Goal: Communication & Community: Answer question/provide support

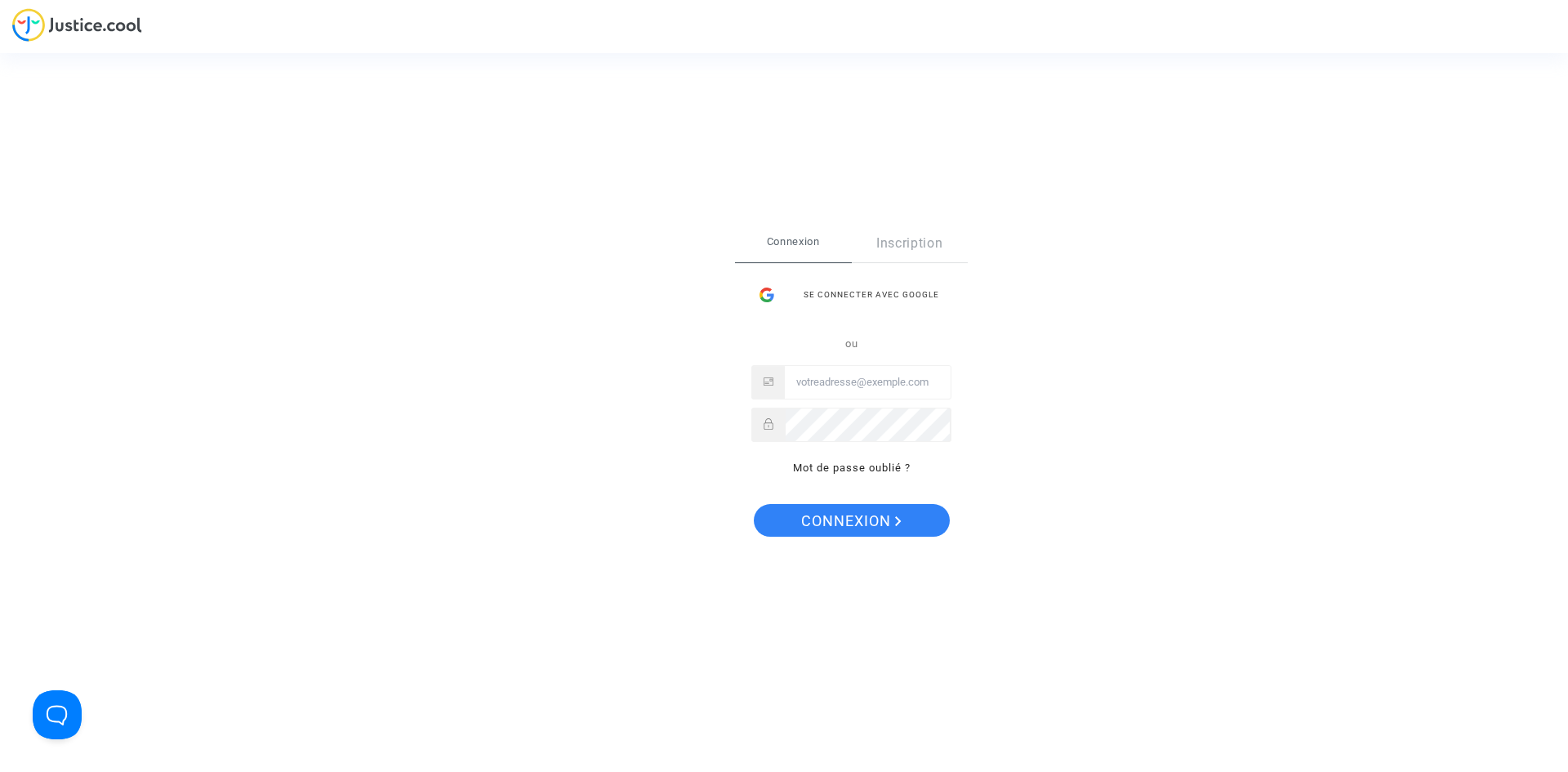
click at [802, 378] on input "Email" at bounding box center [868, 383] width 166 height 33
click at [765, 417] on div at bounding box center [851, 425] width 200 height 35
click at [808, 523] on span "Connexion" at bounding box center [851, 521] width 100 height 35
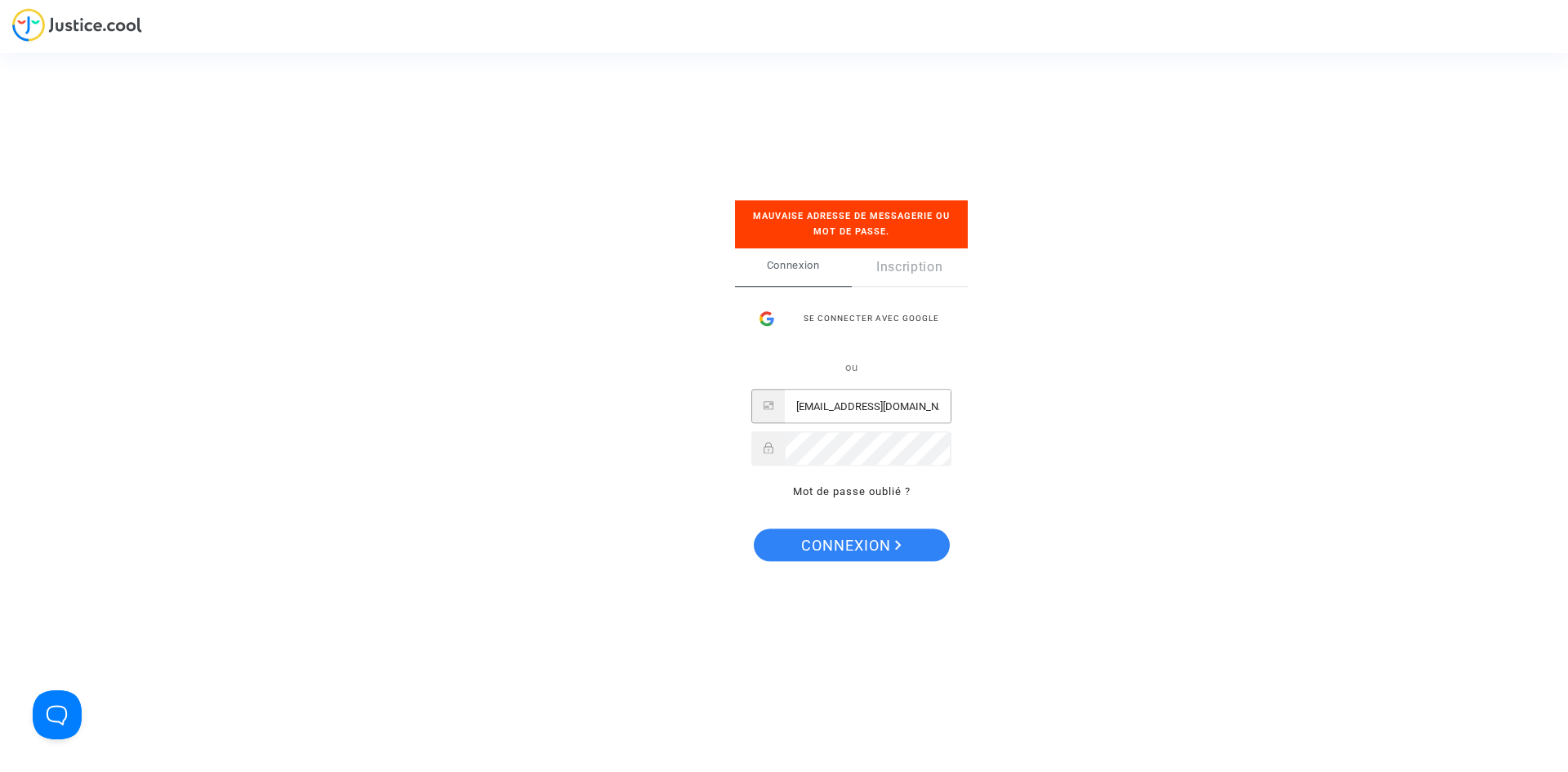
drag, startPoint x: 887, startPoint y: 401, endPoint x: 763, endPoint y: 419, distance: 125.3
click at [763, 419] on div "[EMAIL_ADDRESS][DOMAIN_NAME]" at bounding box center [851, 407] width 200 height 35
type input "[EMAIL_ADDRESS][DOMAIN_NAME]"
click at [784, 453] on div at bounding box center [851, 449] width 200 height 35
click at [808, 542] on span "Connexion" at bounding box center [851, 546] width 100 height 35
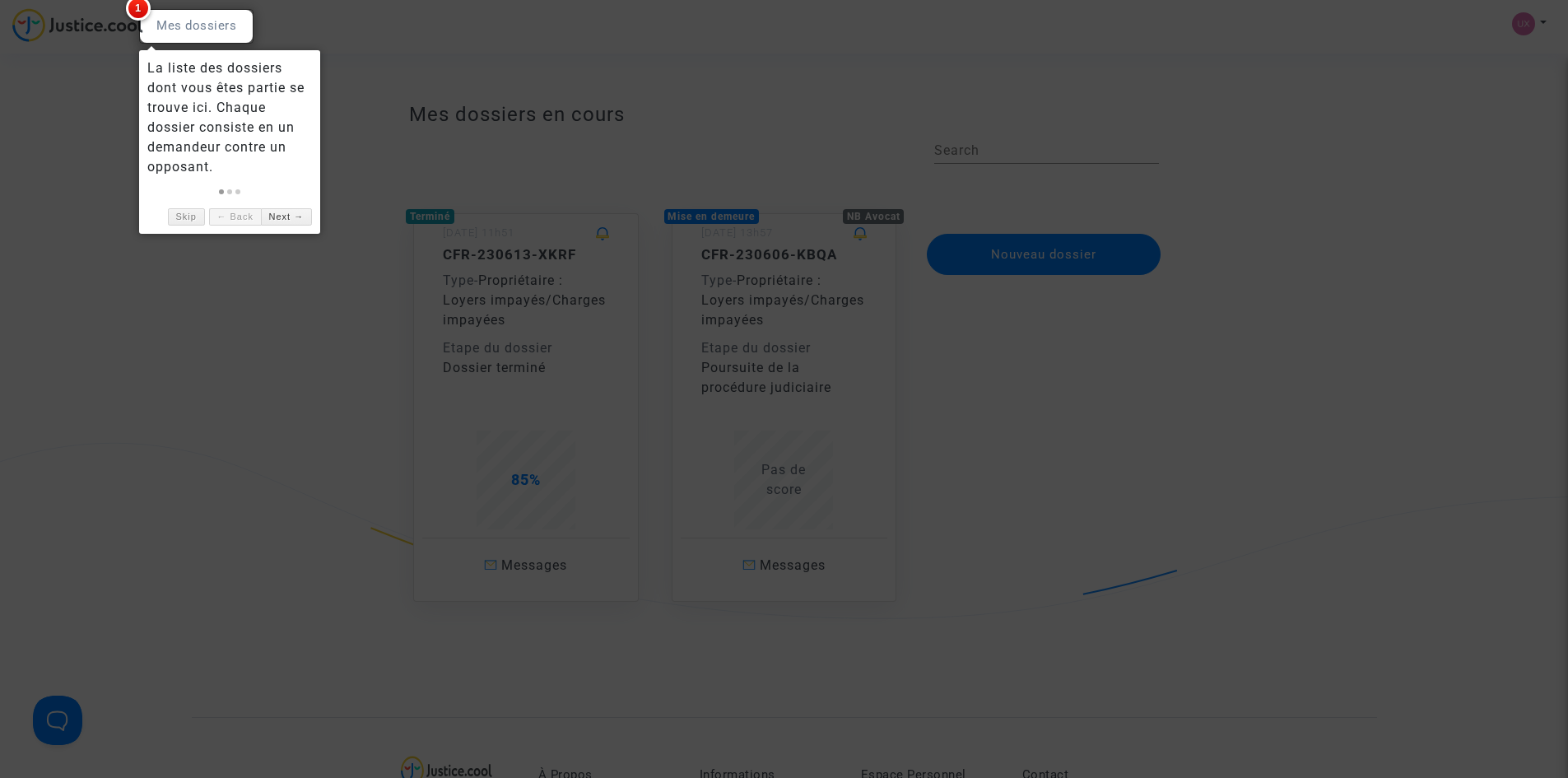
click at [100, 383] on div at bounding box center [784, 389] width 1568 height 778
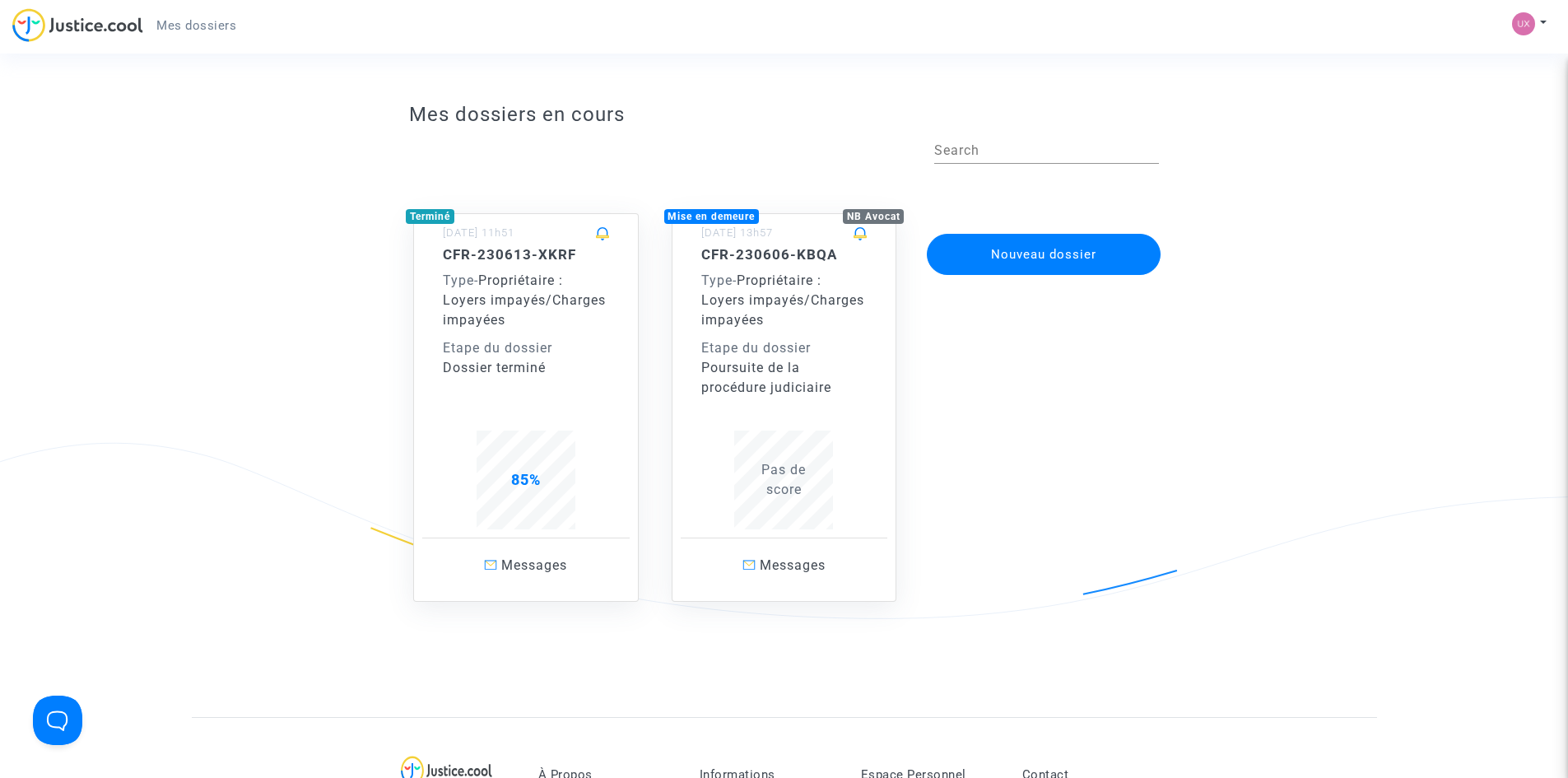
click at [741, 331] on div "CFR-230606-KBQA Type - Propriétaire : Loyers impayés/Charges impayées Etape du …" at bounding box center [784, 322] width 167 height 152
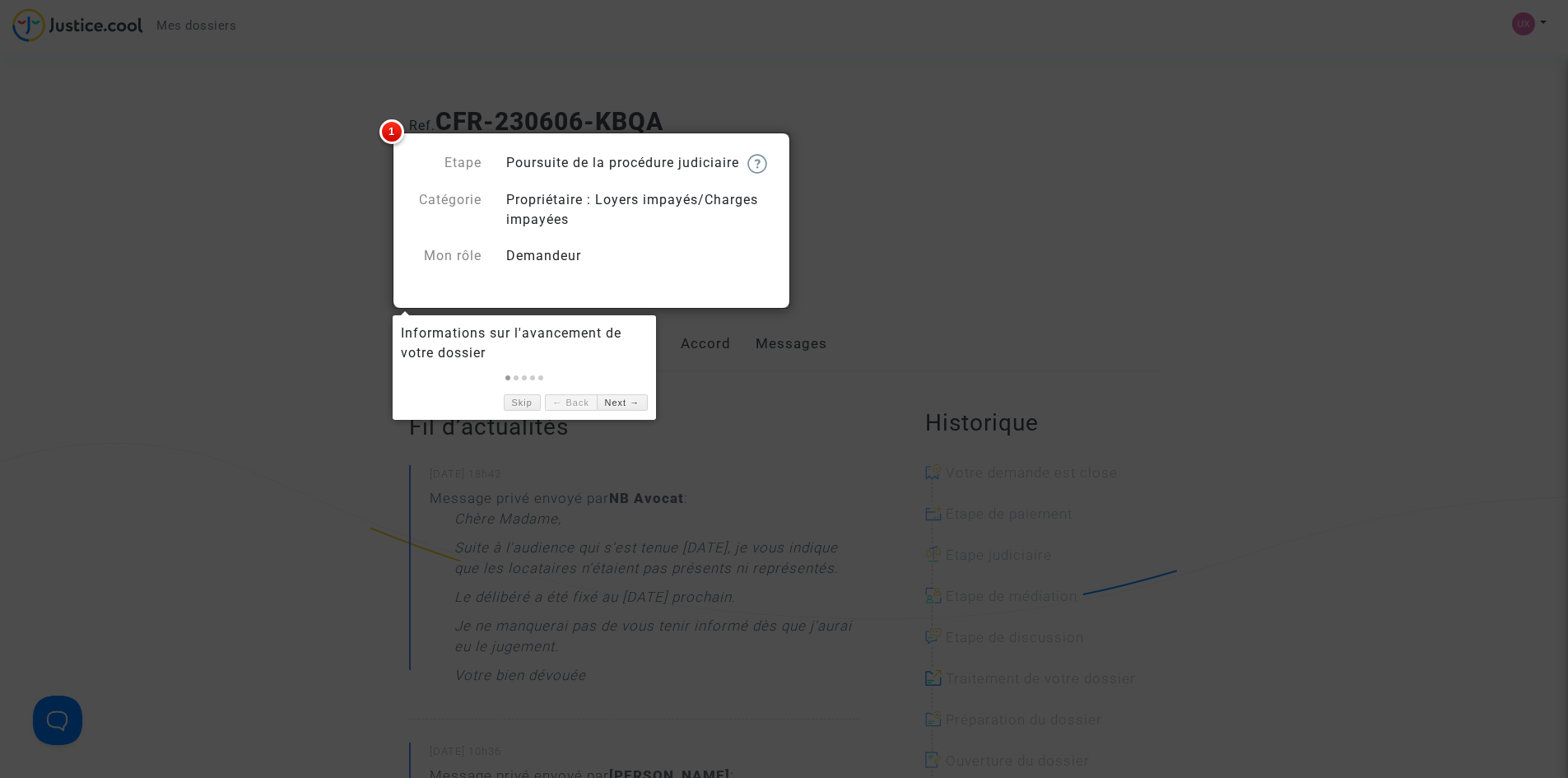
click at [1008, 167] on div at bounding box center [784, 389] width 1568 height 778
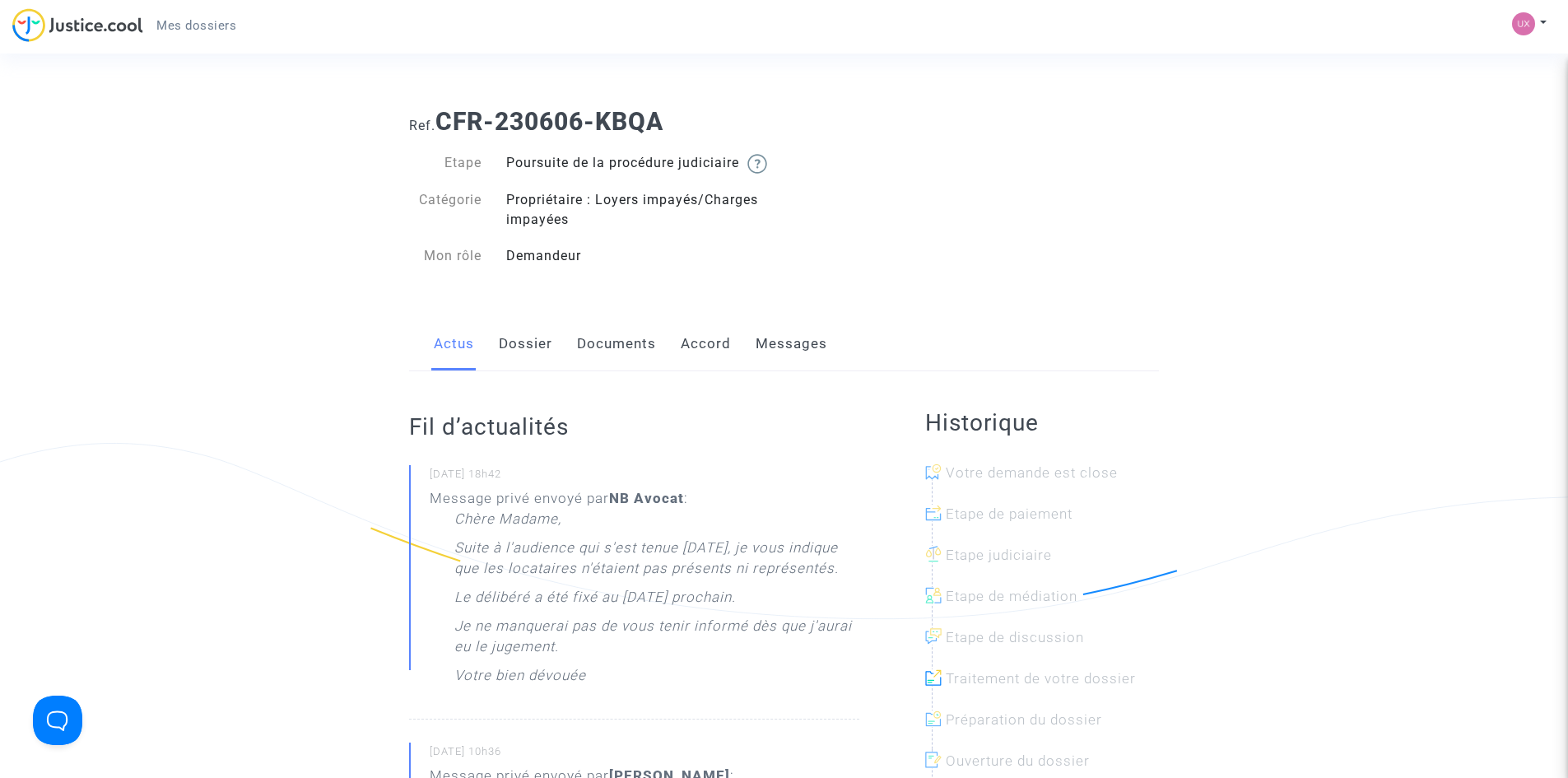
click at [766, 364] on link "Messages" at bounding box center [792, 344] width 72 height 54
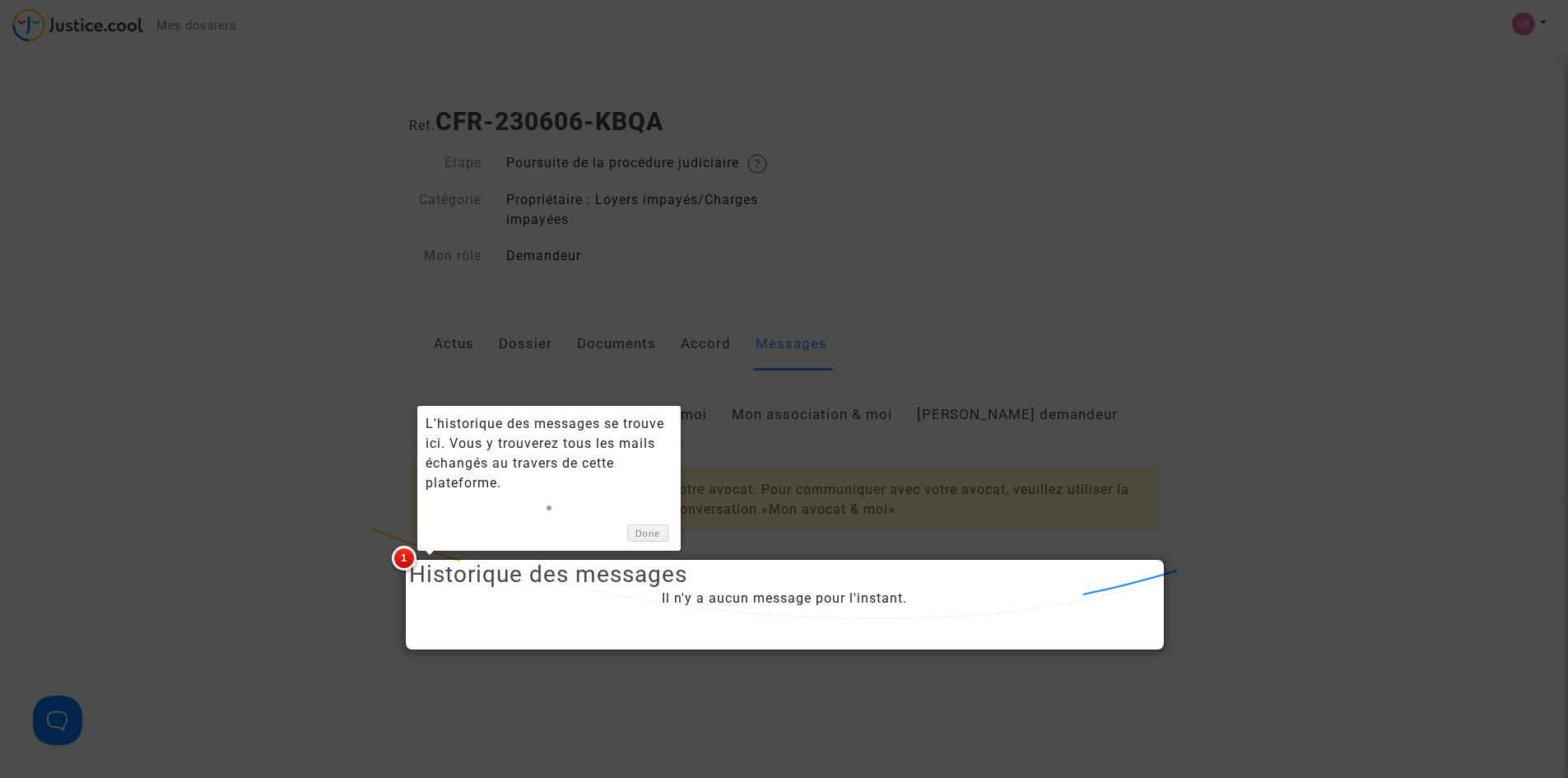
click at [818, 316] on div at bounding box center [784, 389] width 1568 height 778
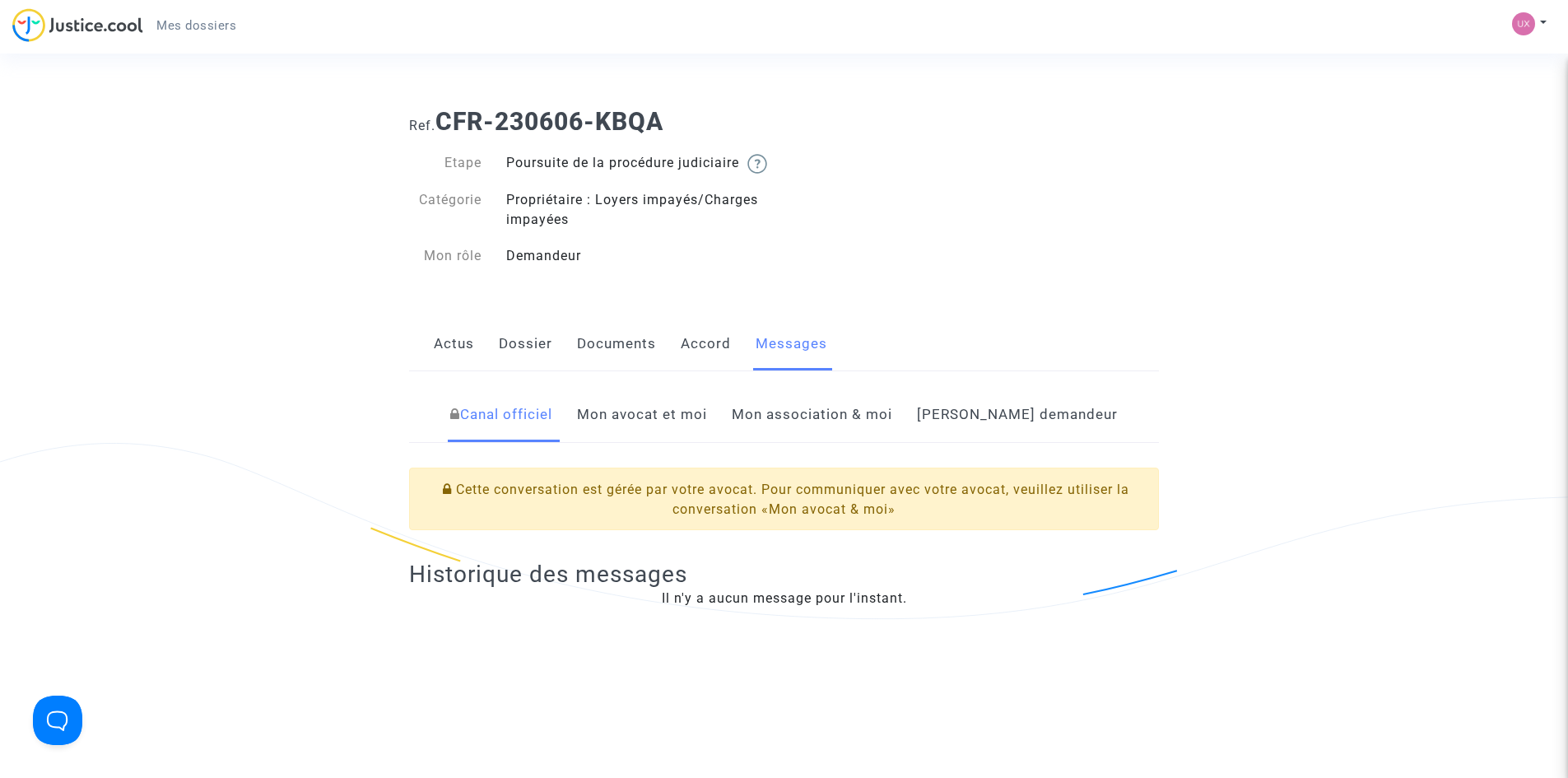
click at [614, 359] on link "Documents" at bounding box center [617, 344] width 79 height 54
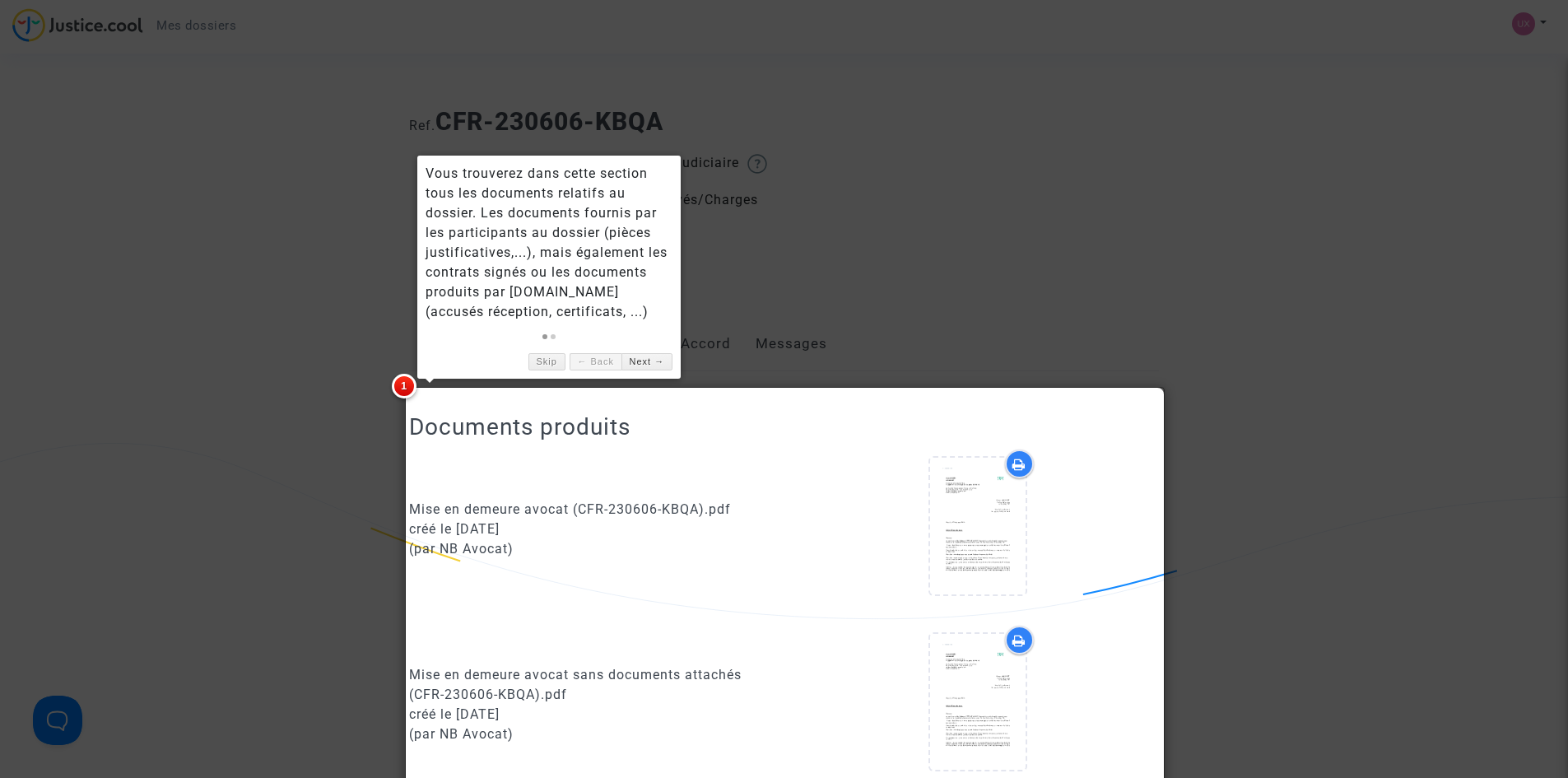
drag, startPoint x: 855, startPoint y: 203, endPoint x: 819, endPoint y: 214, distance: 37.6
click at [854, 206] on div at bounding box center [784, 389] width 1568 height 778
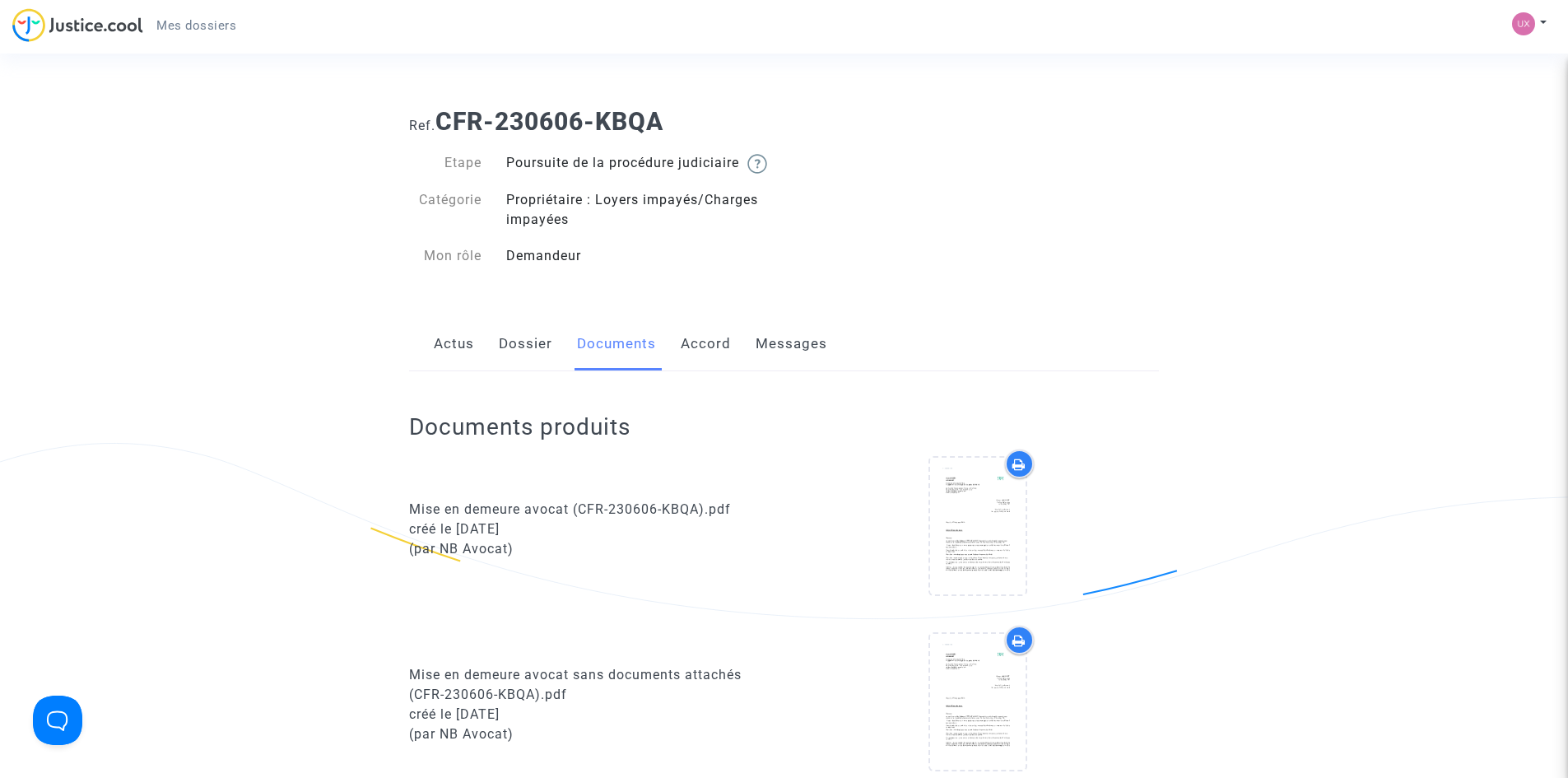
click at [515, 357] on link "Dossier" at bounding box center [525, 344] width 53 height 54
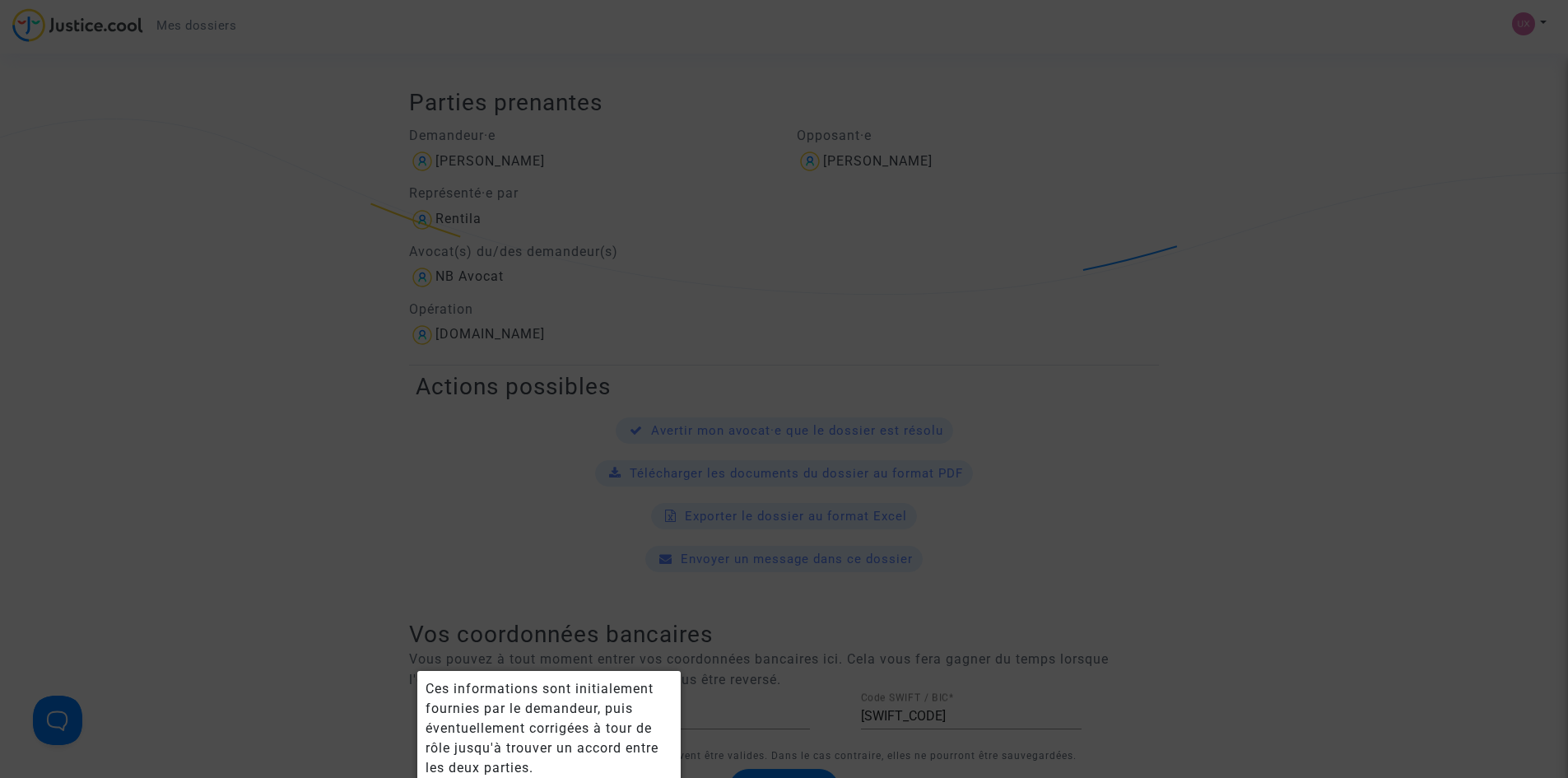
scroll to position [330, 0]
click at [641, 365] on div at bounding box center [784, 389] width 1568 height 778
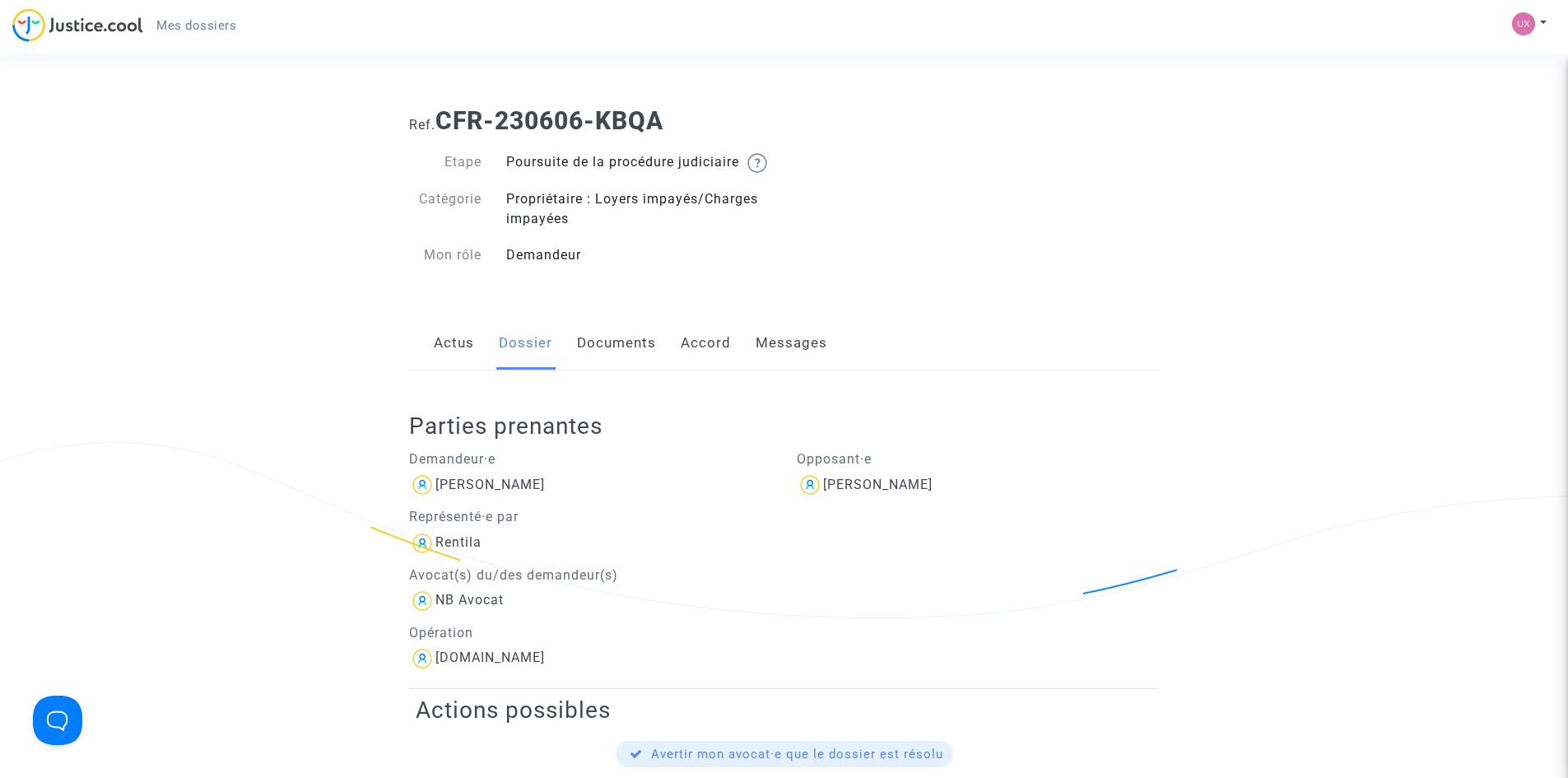
scroll to position [0, 0]
click at [779, 362] on link "Messages" at bounding box center [792, 344] width 72 height 54
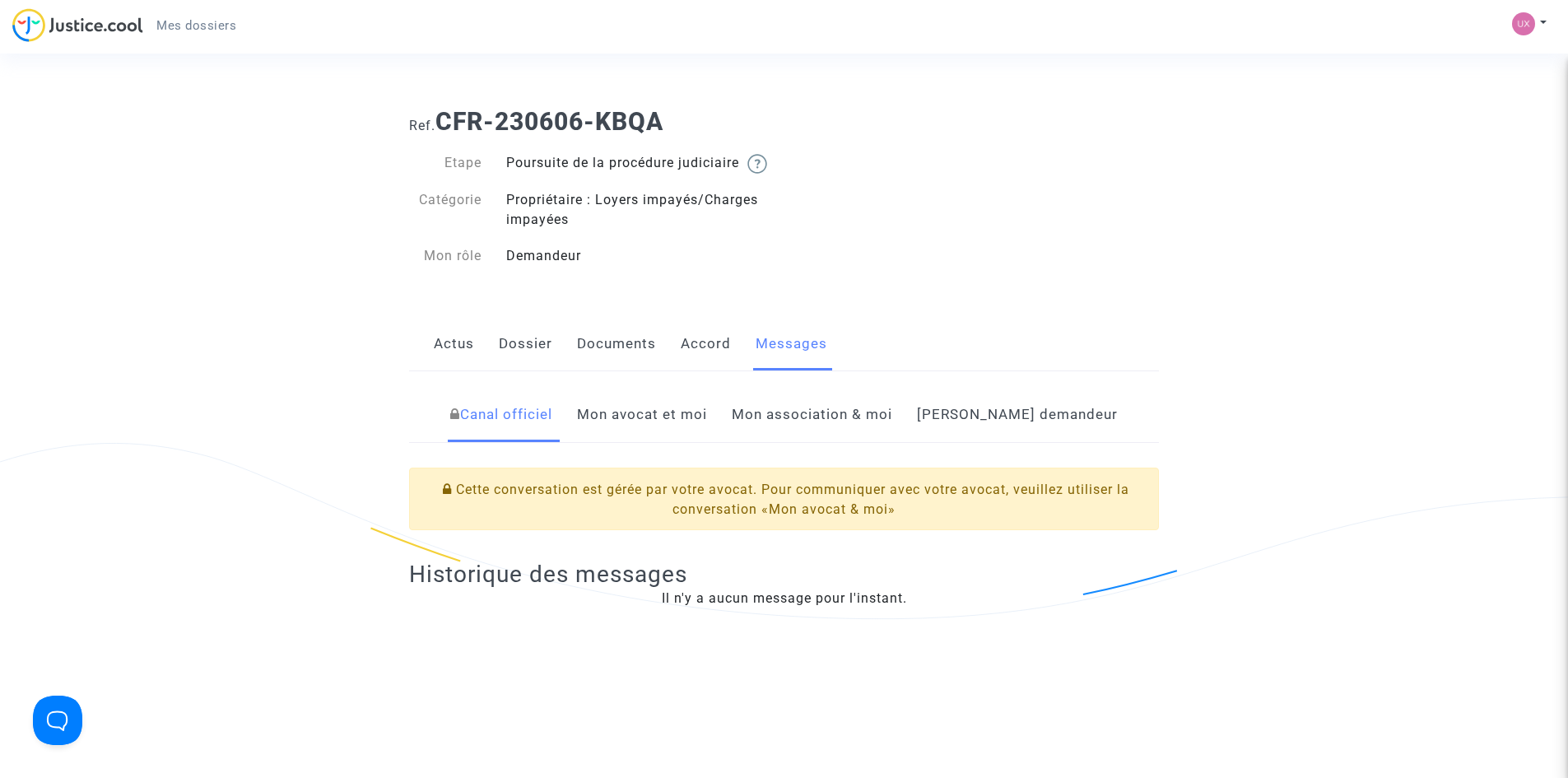
click at [707, 429] on link "Mon avocat et moi" at bounding box center [642, 415] width 130 height 54
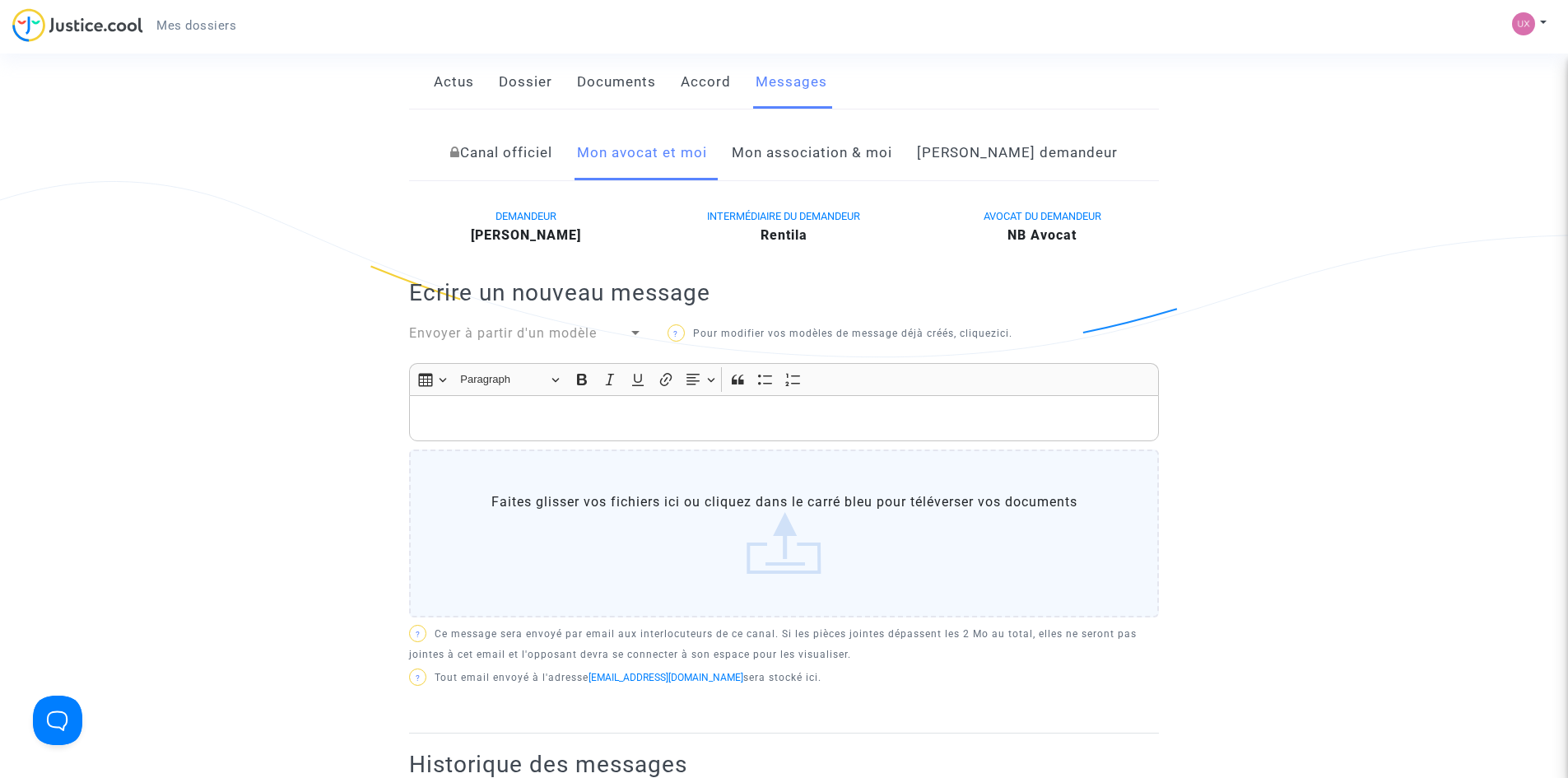
scroll to position [247, 0]
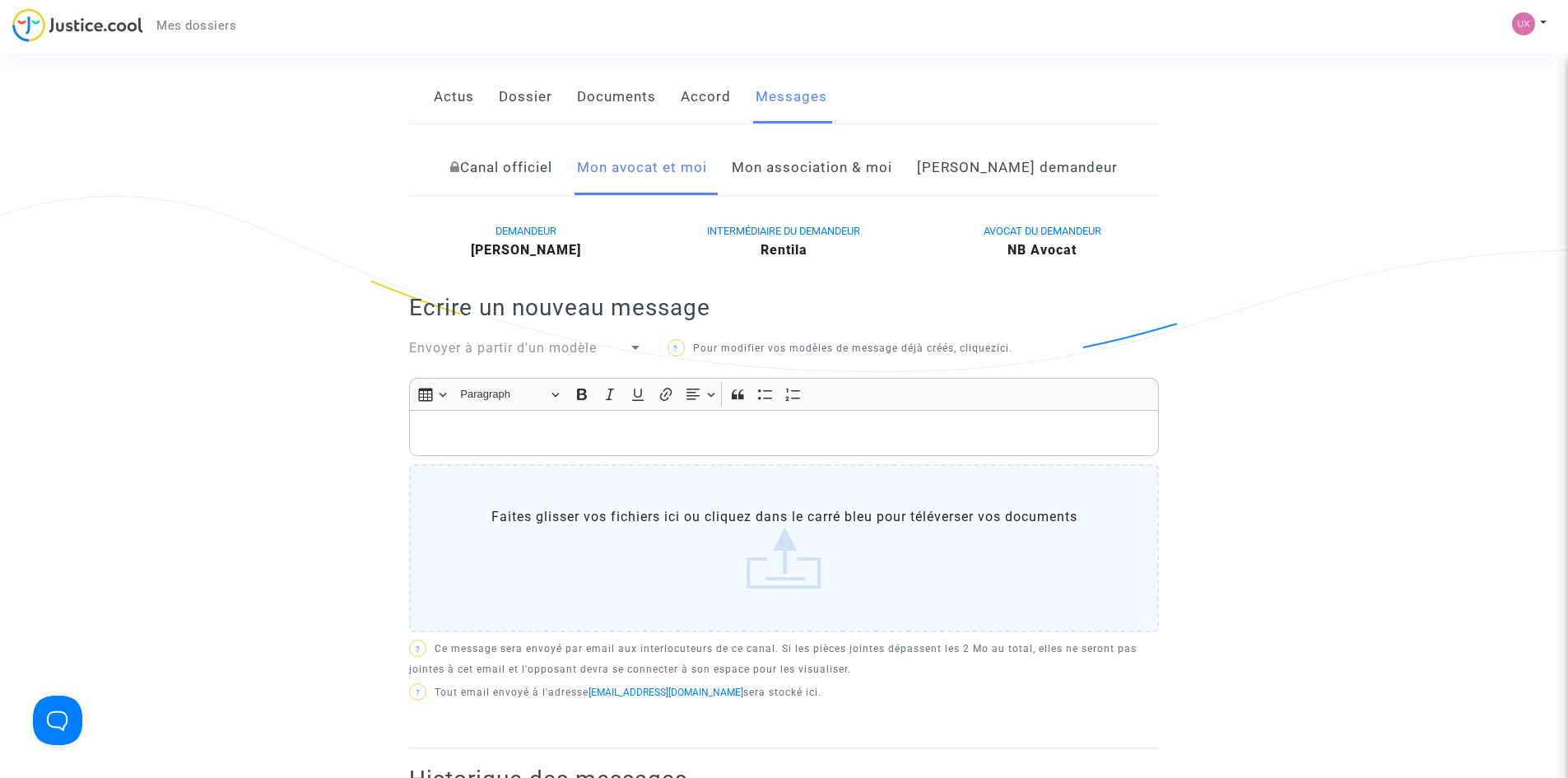
click at [634, 350] on div at bounding box center [635, 347] width 8 height 4
click at [634, 386] on span "courrier en vue du 01/09/25" at bounding box center [526, 387] width 234 height 39
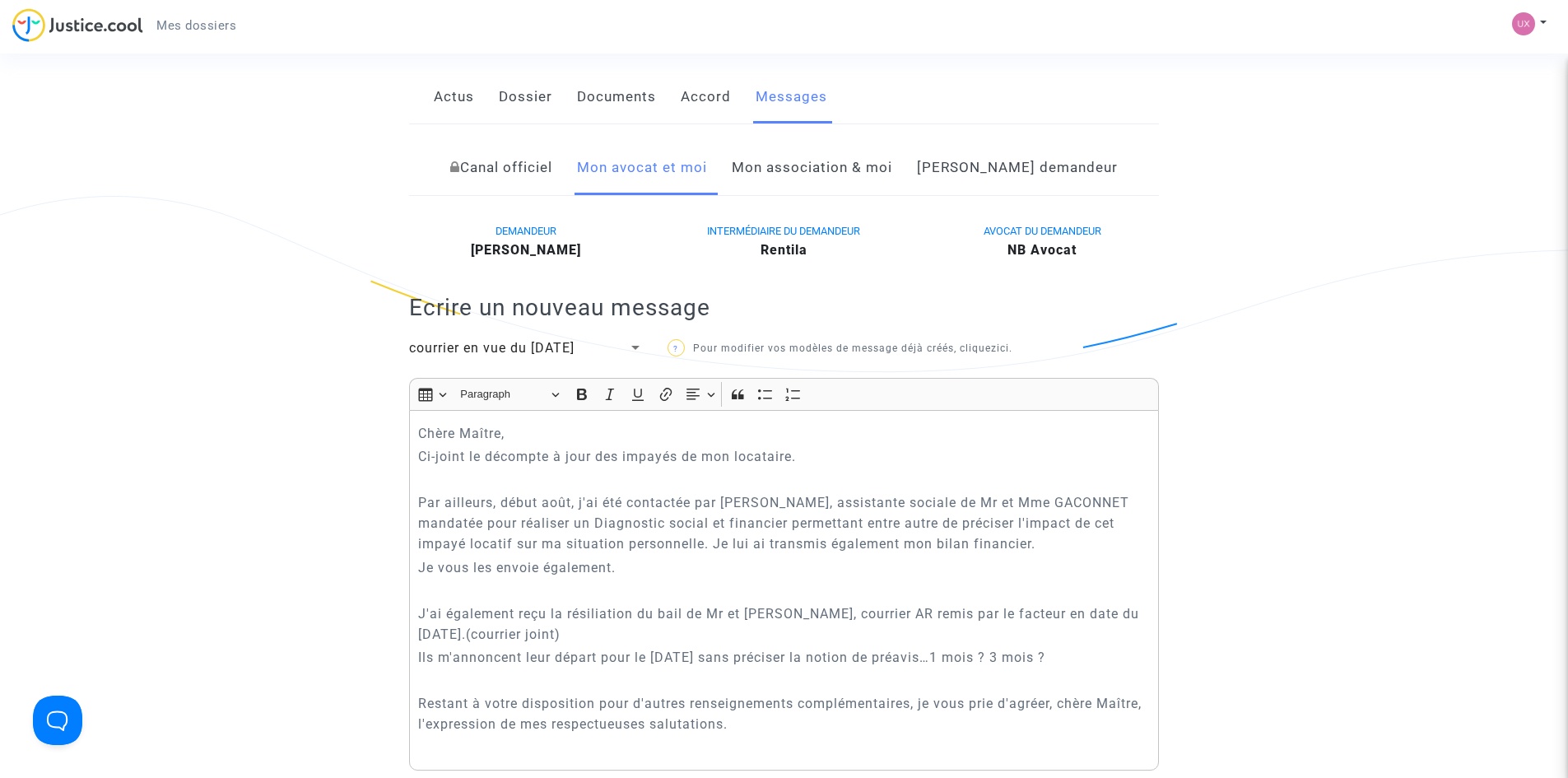
click at [631, 350] on div at bounding box center [635, 347] width 8 height 4
click at [631, 387] on span "courrier en vue du 01/09/25" at bounding box center [526, 387] width 234 height 39
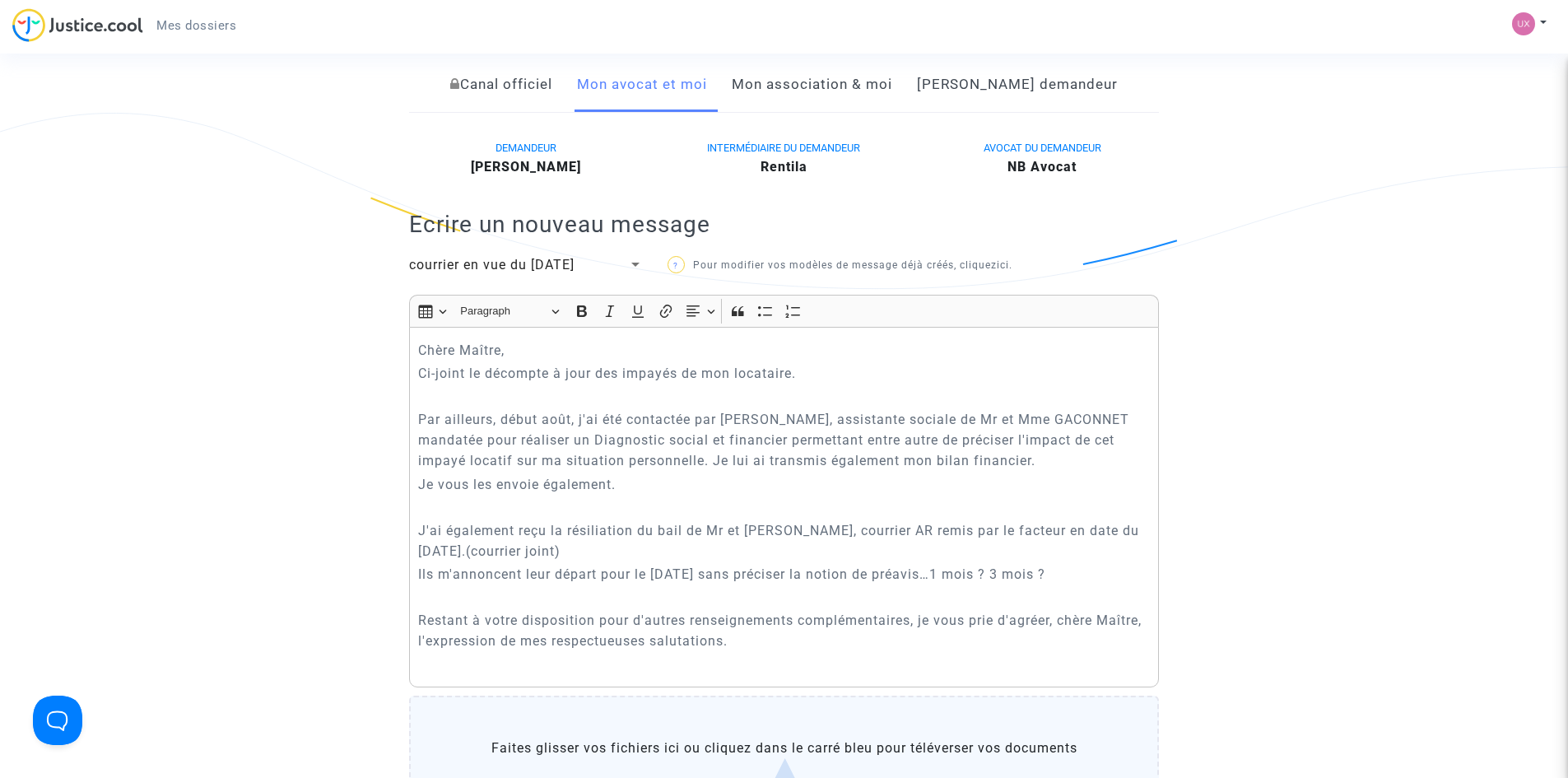
scroll to position [330, 0]
click at [631, 276] on div at bounding box center [635, 266] width 15 height 20
click at [631, 300] on span "courrier en vue du 01/09/25" at bounding box center [526, 305] width 234 height 39
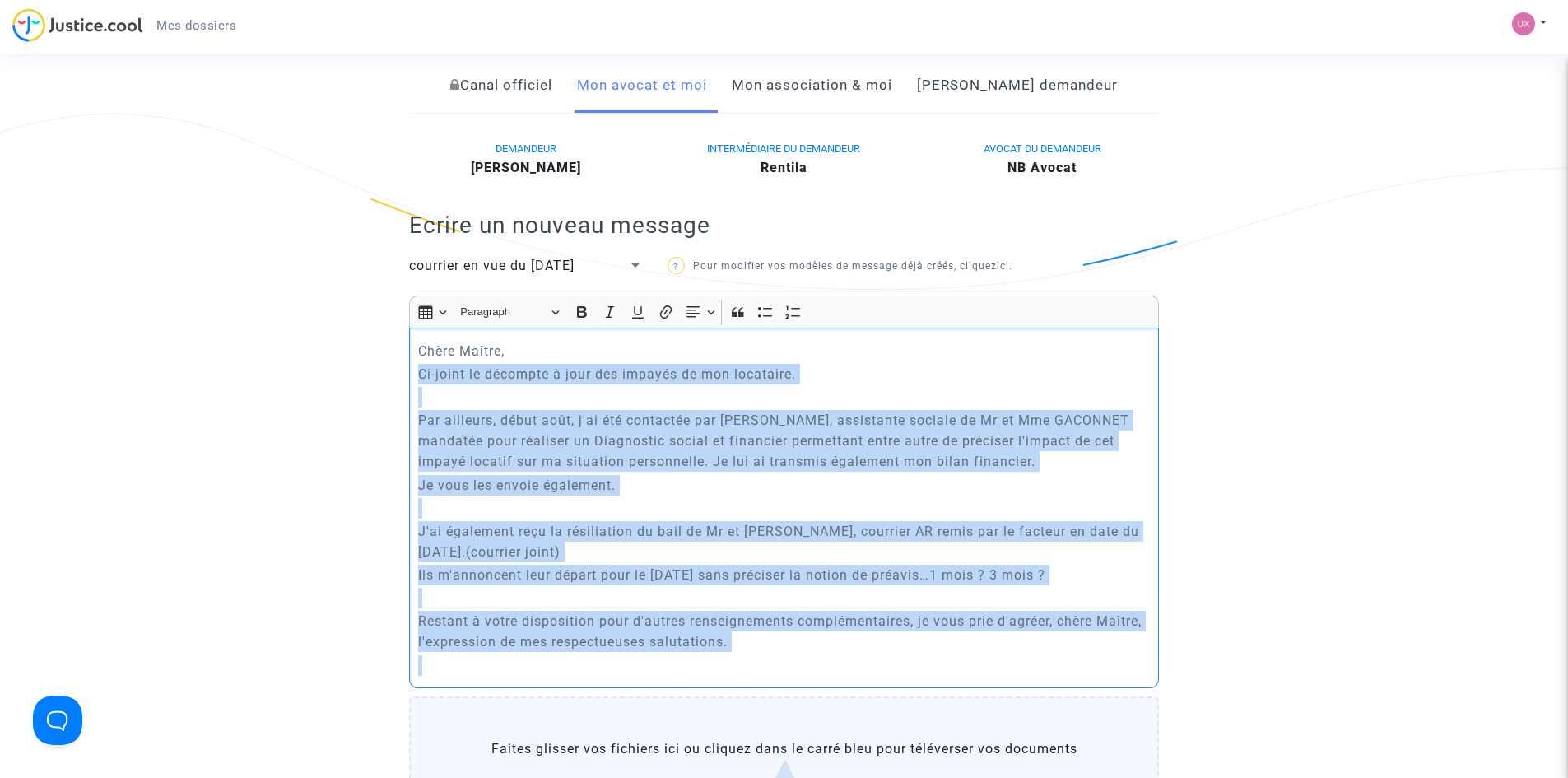
drag, startPoint x: 415, startPoint y: 410, endPoint x: 524, endPoint y: 700, distance: 309.8
click at [524, 688] on div "Chère Maître, Ci-joint le décompte à jour des impayés de mon locataire. Par ail…" at bounding box center [784, 508] width 750 height 360
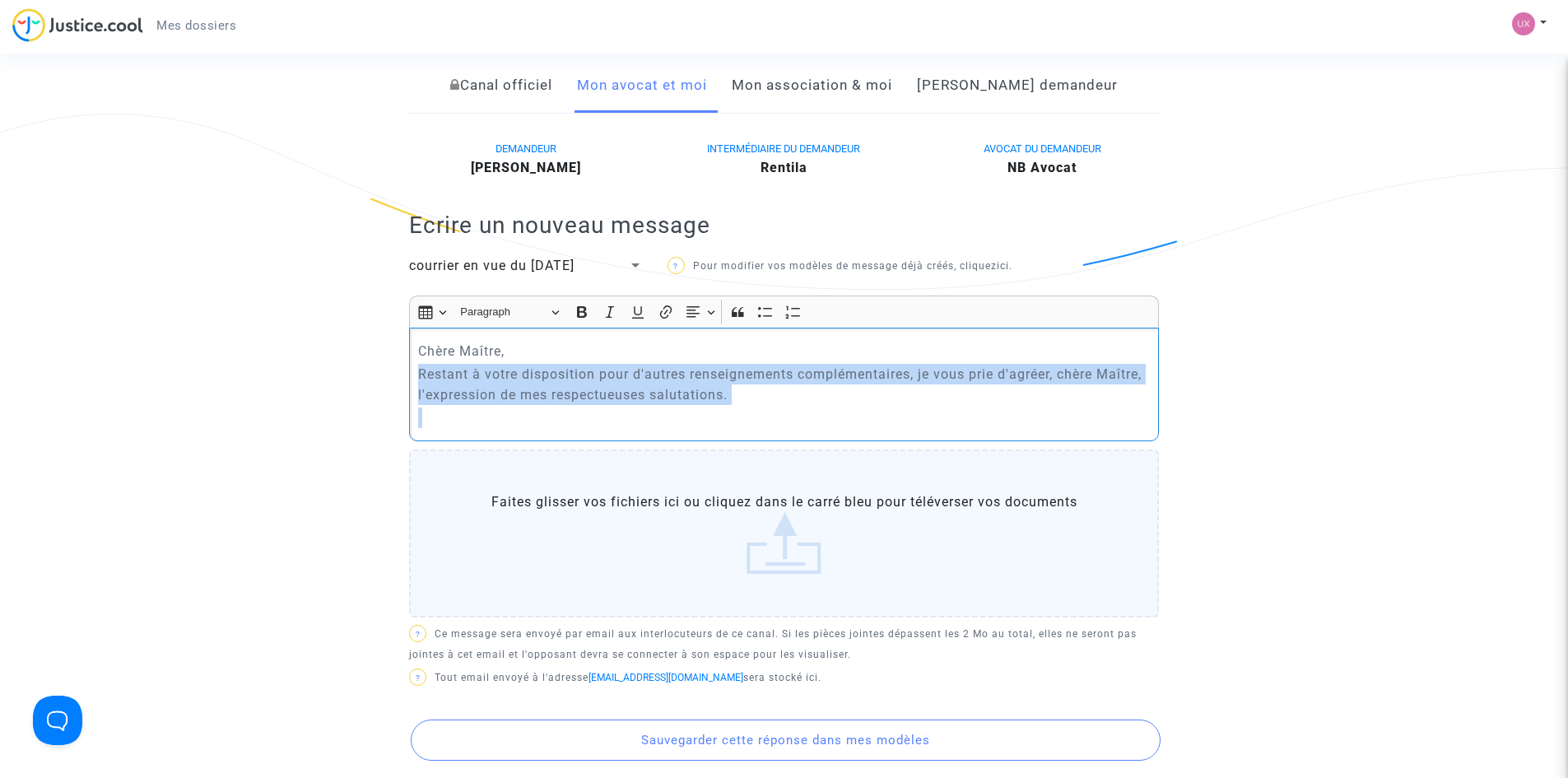
drag, startPoint x: 415, startPoint y: 413, endPoint x: 742, endPoint y: 481, distance: 334.0
click at [741, 481] on div "Rich Text Editor Insert table Insert table Heading Paragraph Paragraph Heading …" at bounding box center [784, 460] width 750 height 329
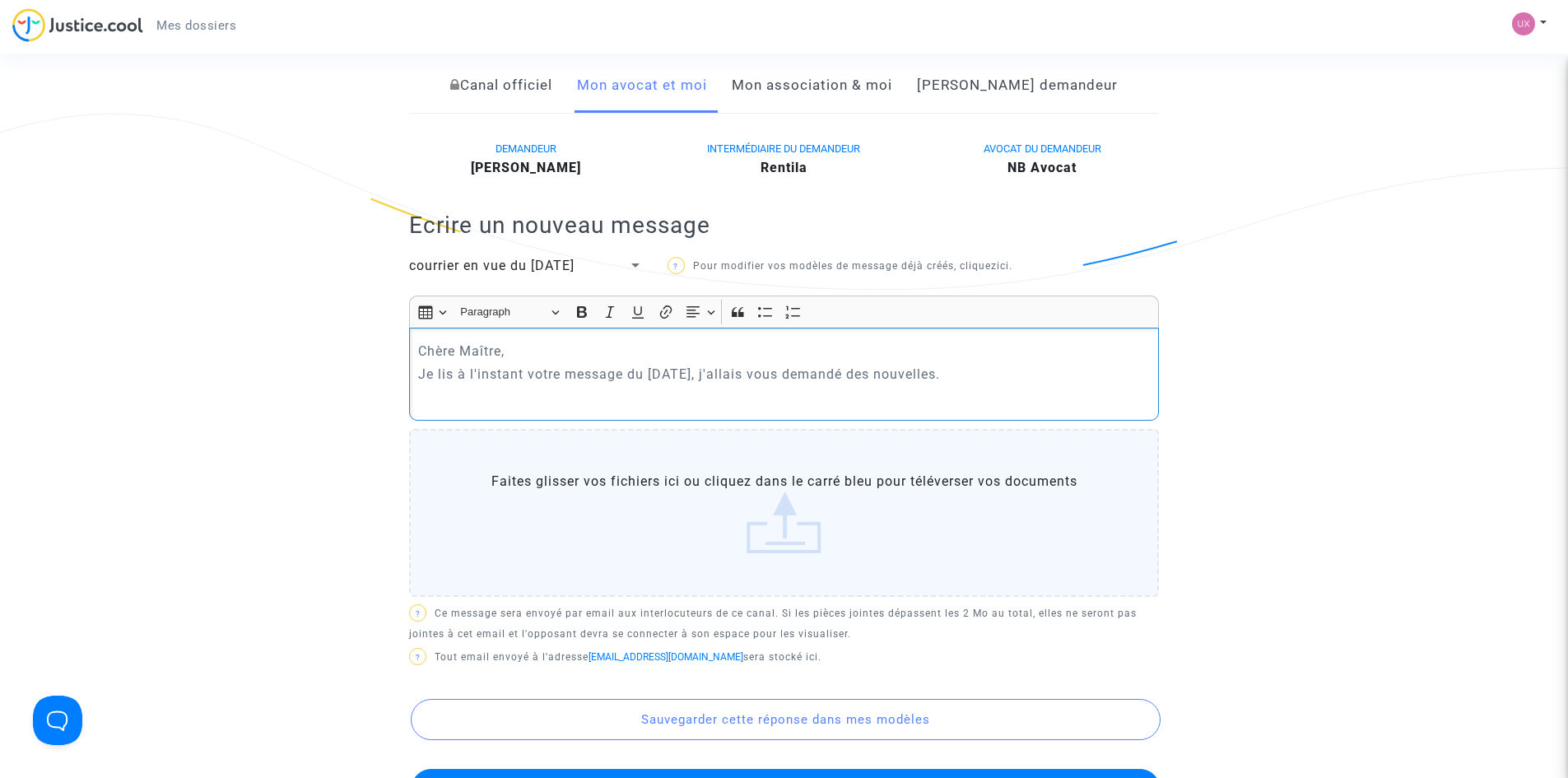
click at [994, 385] on p "Je lis à l'instant votre message du 2 septembre, j'allais vous demandé des nouv…" at bounding box center [785, 374] width 733 height 21
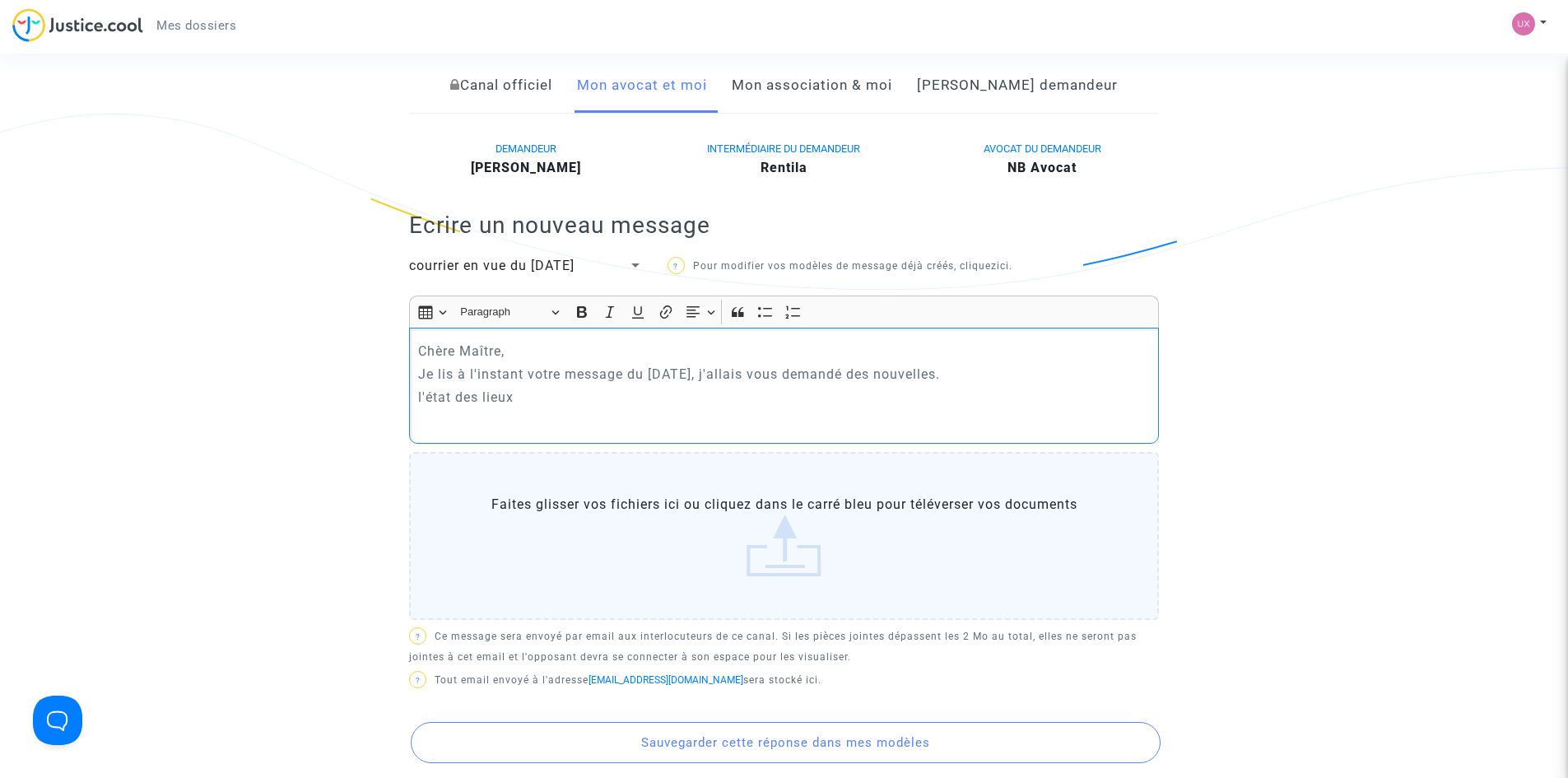
drag, startPoint x: 419, startPoint y: 433, endPoint x: 428, endPoint y: 433, distance: 9.0
click at [419, 407] on p "l'état des lieux" at bounding box center [785, 398] width 733 height 21
drag, startPoint x: 524, startPoint y: 447, endPoint x: 596, endPoint y: 418, distance: 77.6
click at [528, 407] on p "L'état des lieux" at bounding box center [785, 398] width 733 height 21
drag, startPoint x: 522, startPoint y: 440, endPoint x: 590, endPoint y: 441, distance: 68.0
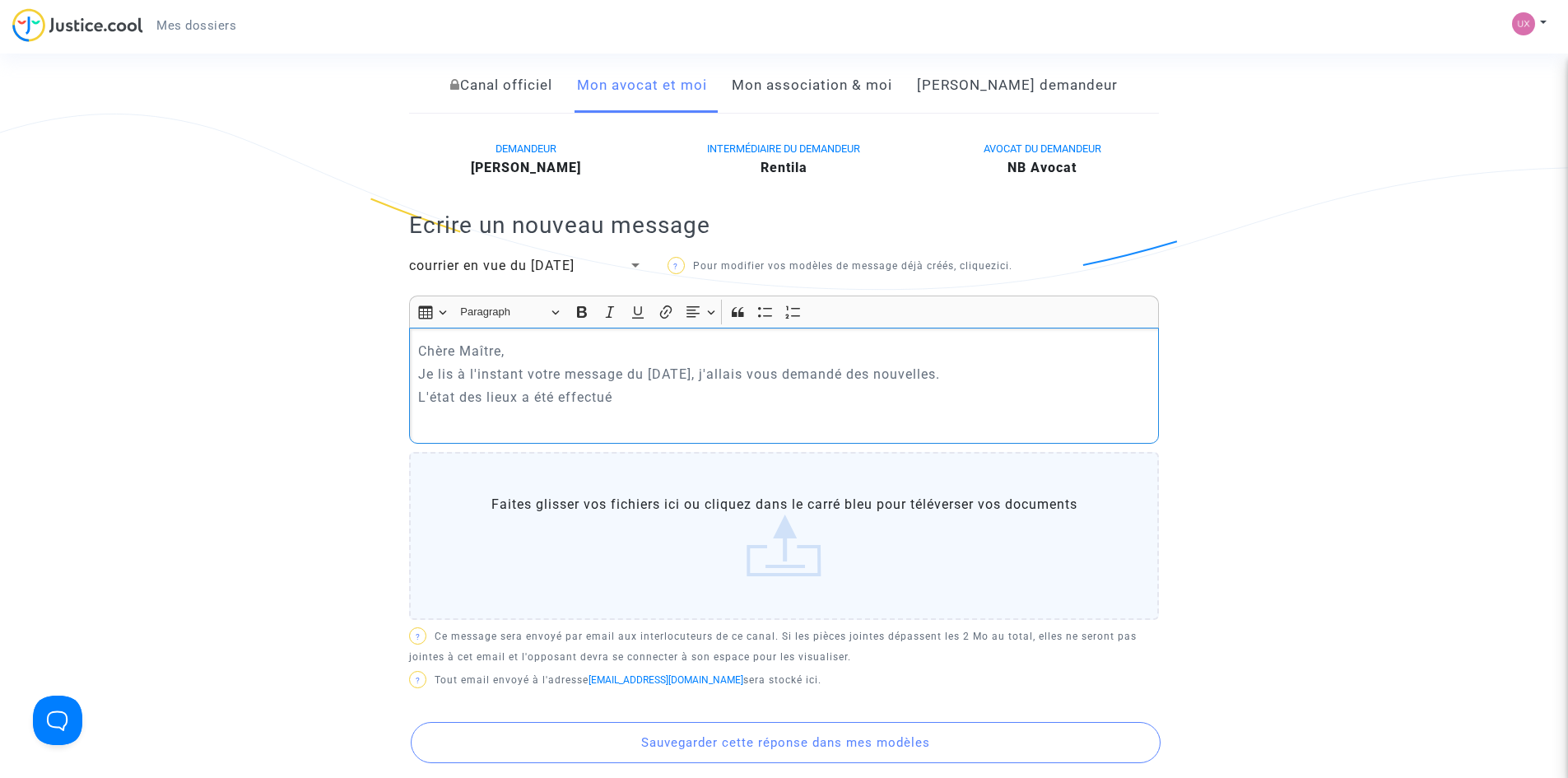
click at [523, 407] on p "L'état des lieux a été effectué" at bounding box center [785, 398] width 733 height 21
click at [699, 407] on p "L'état des lieux de départ a été effectué" at bounding box center [785, 398] width 733 height 21
drag, startPoint x: 1134, startPoint y: 440, endPoint x: 1142, endPoint y: 433, distance: 10.6
click at [1142, 407] on p "L'état des lieux de départ a été effectué le 3 septembre et M. Gaconnet m'a d'a…" at bounding box center [785, 398] width 733 height 21
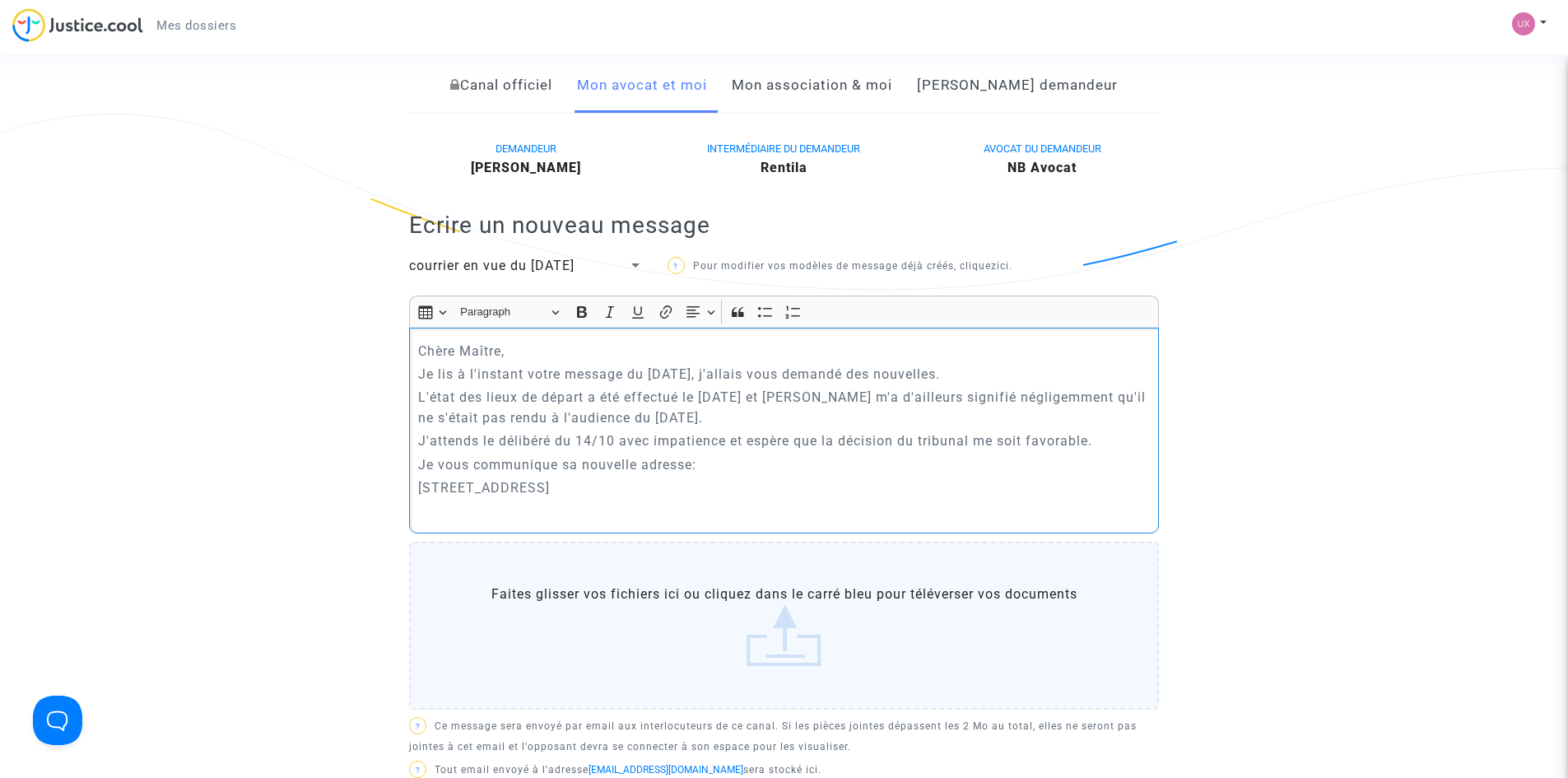
click at [637, 498] on p "5B Rue de l'abreuvoir 70100 gray" at bounding box center [785, 488] width 733 height 21
drag, startPoint x: 631, startPoint y: 528, endPoint x: 609, endPoint y: 526, distance: 22.1
click at [609, 498] on p "5B Rue de l'abreuvoir 70100 gray" at bounding box center [785, 488] width 733 height 21
drag, startPoint x: 609, startPoint y: 526, endPoint x: 658, endPoint y: 551, distance: 55.0
click at [658, 522] on p "Rich Text Editor, main" at bounding box center [785, 511] width 733 height 21
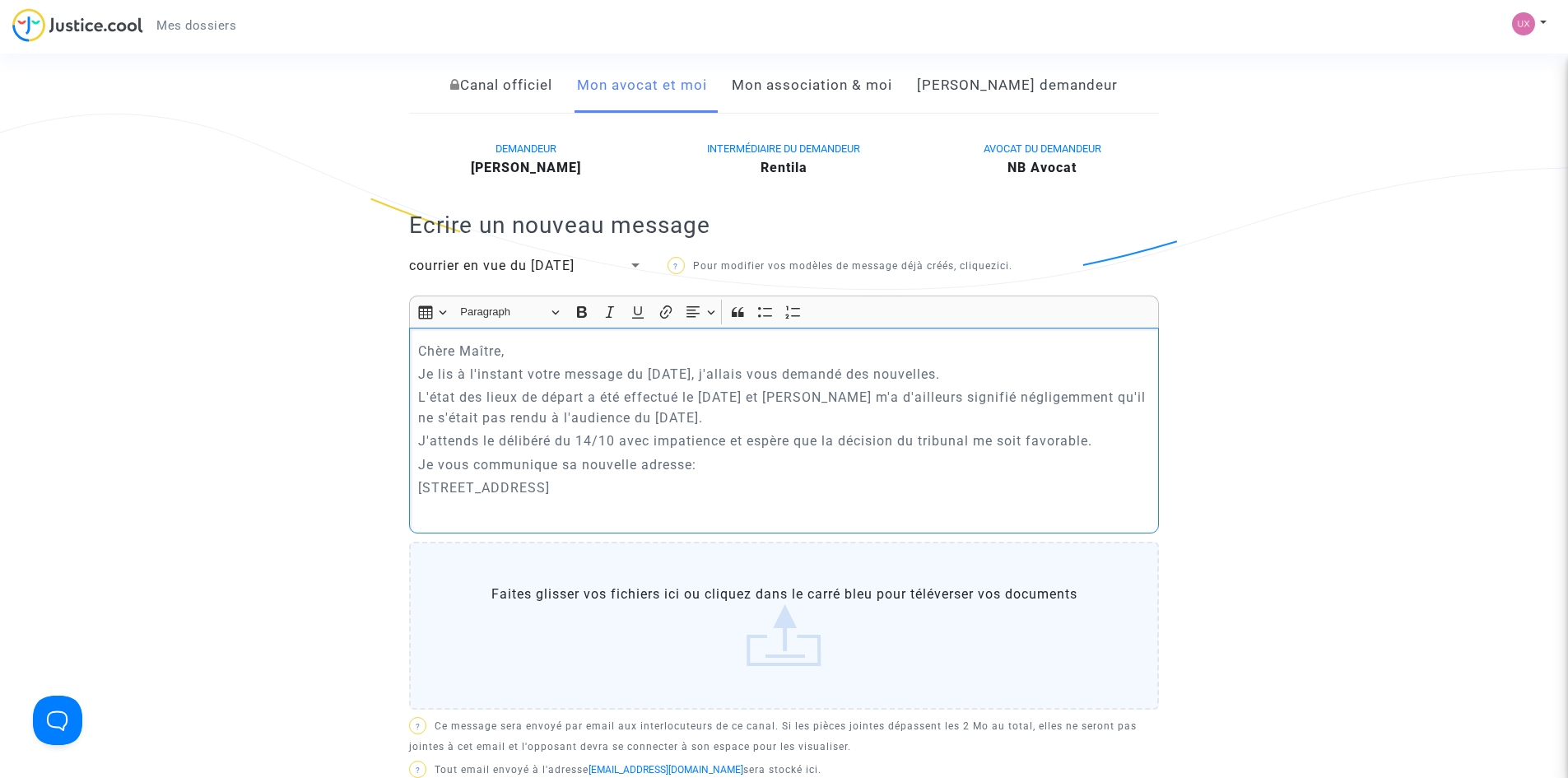
click at [612, 498] on p "5B Rue de l'abreuvoir 70100 gray" at bounding box center [785, 488] width 733 height 21
click at [458, 522] on p "Rich Text Editor, main" at bounding box center [785, 511] width 733 height 21
click at [879, 385] on p "Je lis à l'instant votre message du 2 septembre, j'allais vous demandé des nouv…" at bounding box center [785, 374] width 733 height 21
click at [992, 385] on p "Je lis à l'instant votre message du 2 septembre, j'allais vous demander des nou…" at bounding box center [785, 374] width 733 height 21
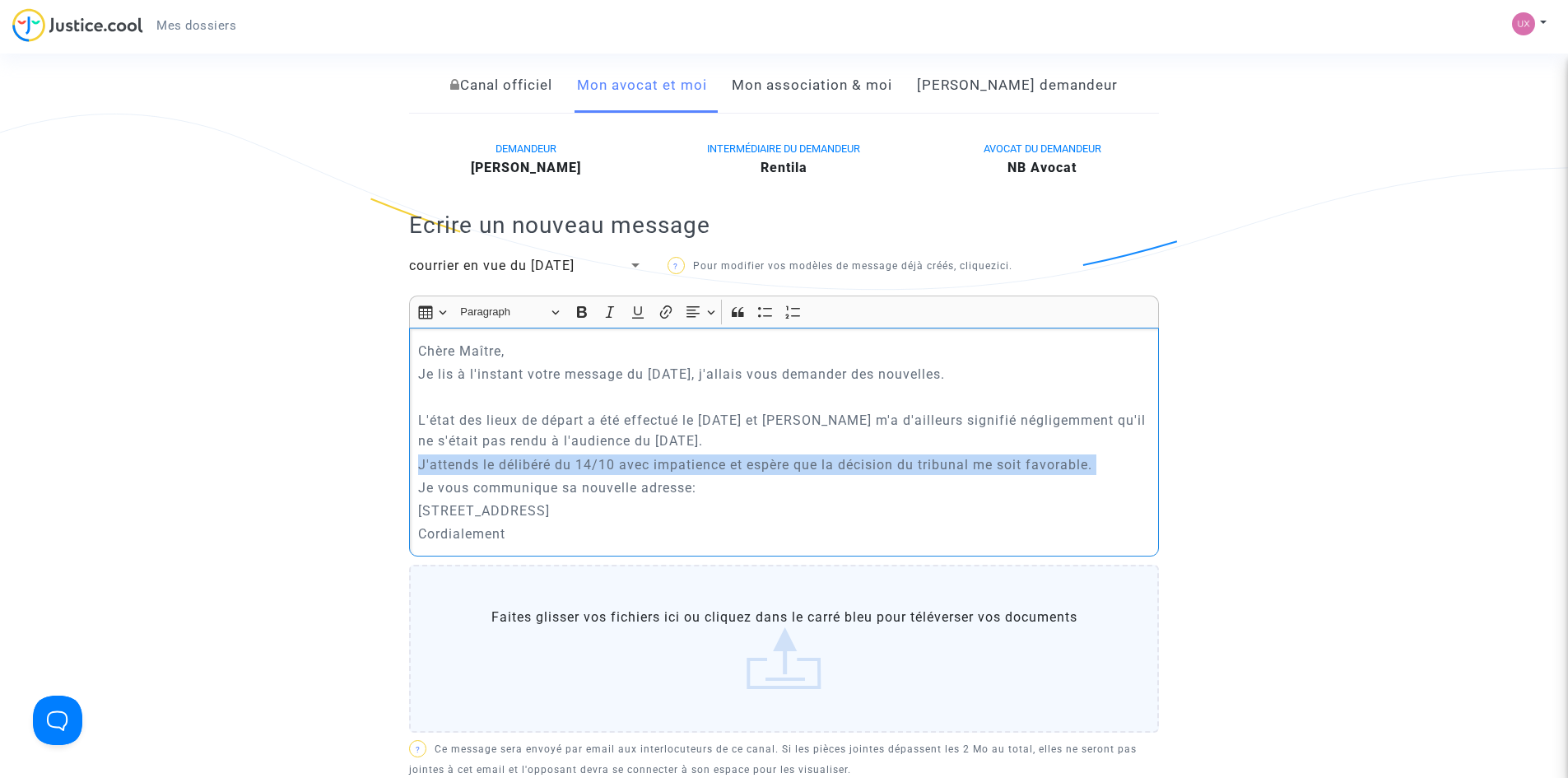
drag, startPoint x: 418, startPoint y: 520, endPoint x: 440, endPoint y: 527, distance: 23.1
click at [420, 530] on div "Chère Maître, Je lis à l'instant votre message du 2 septembre, j'allais vous de…" at bounding box center [784, 442] width 750 height 229
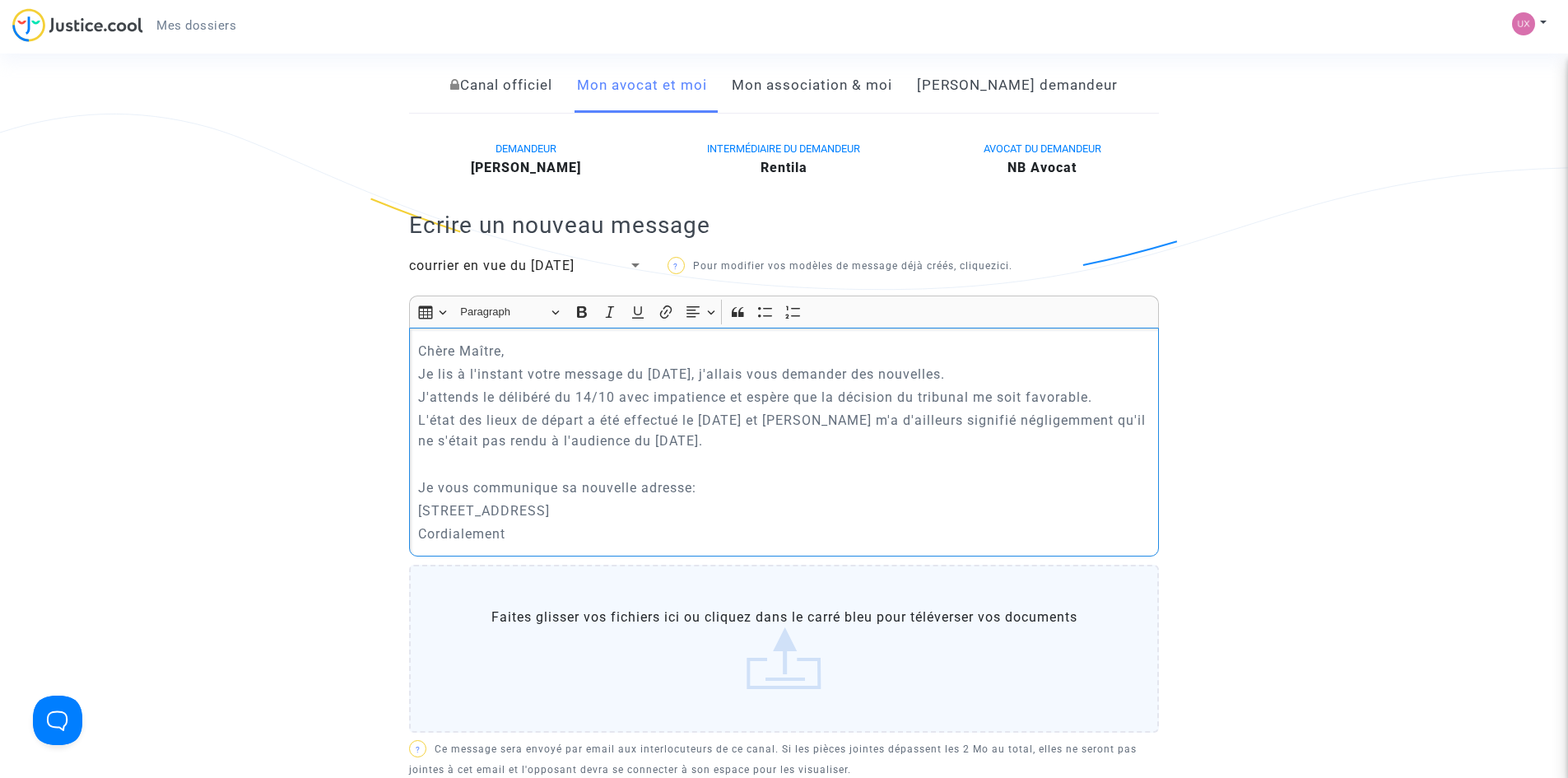
click at [1111, 407] on p "J'attends le délibéré du 14/10 avec impatience et espère que la décision du tri…" at bounding box center [785, 398] width 733 height 21
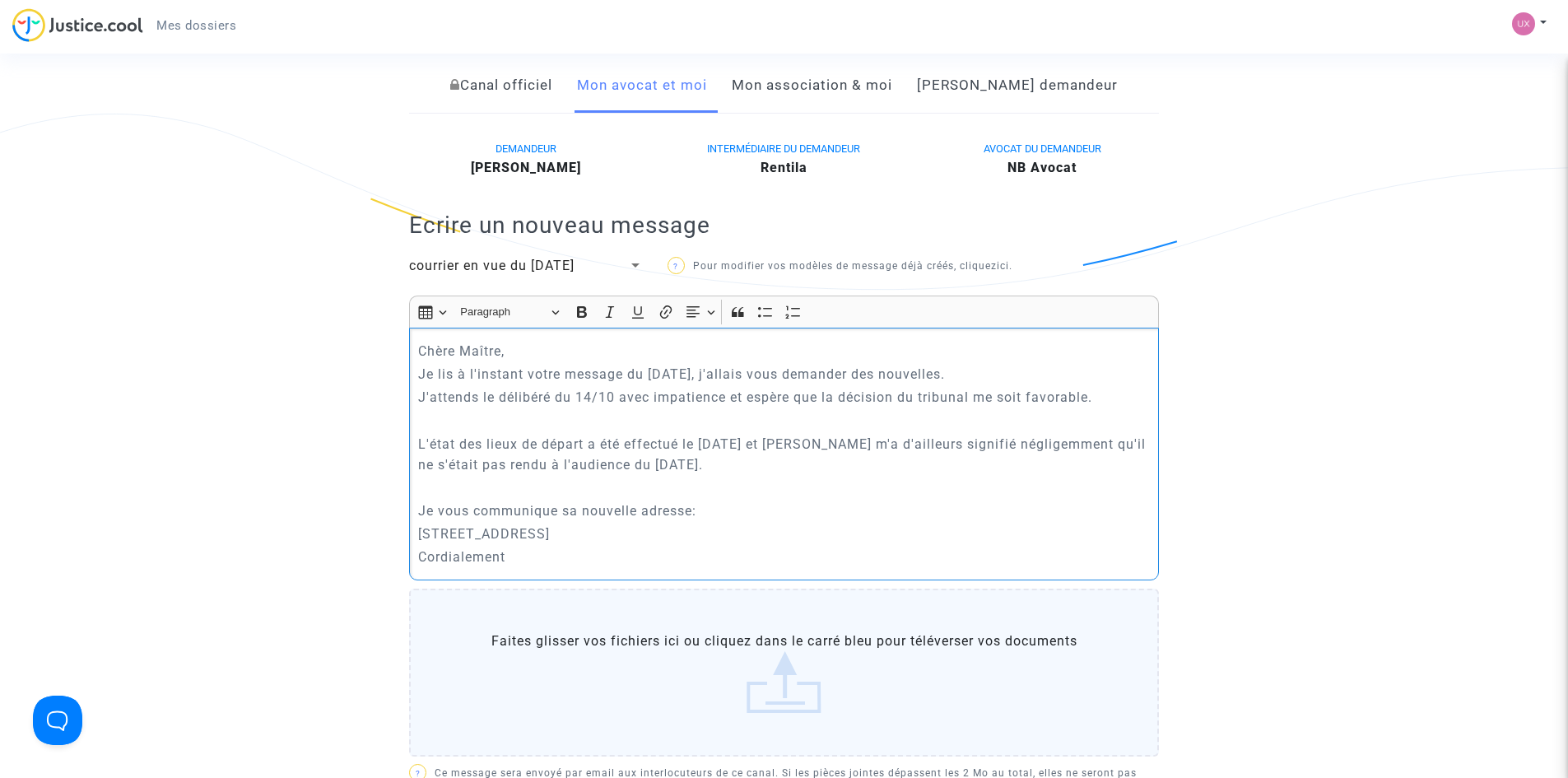
click at [645, 544] on p "5B Rue de l'abreuvoir 70100 Gray" at bounding box center [785, 534] width 733 height 21
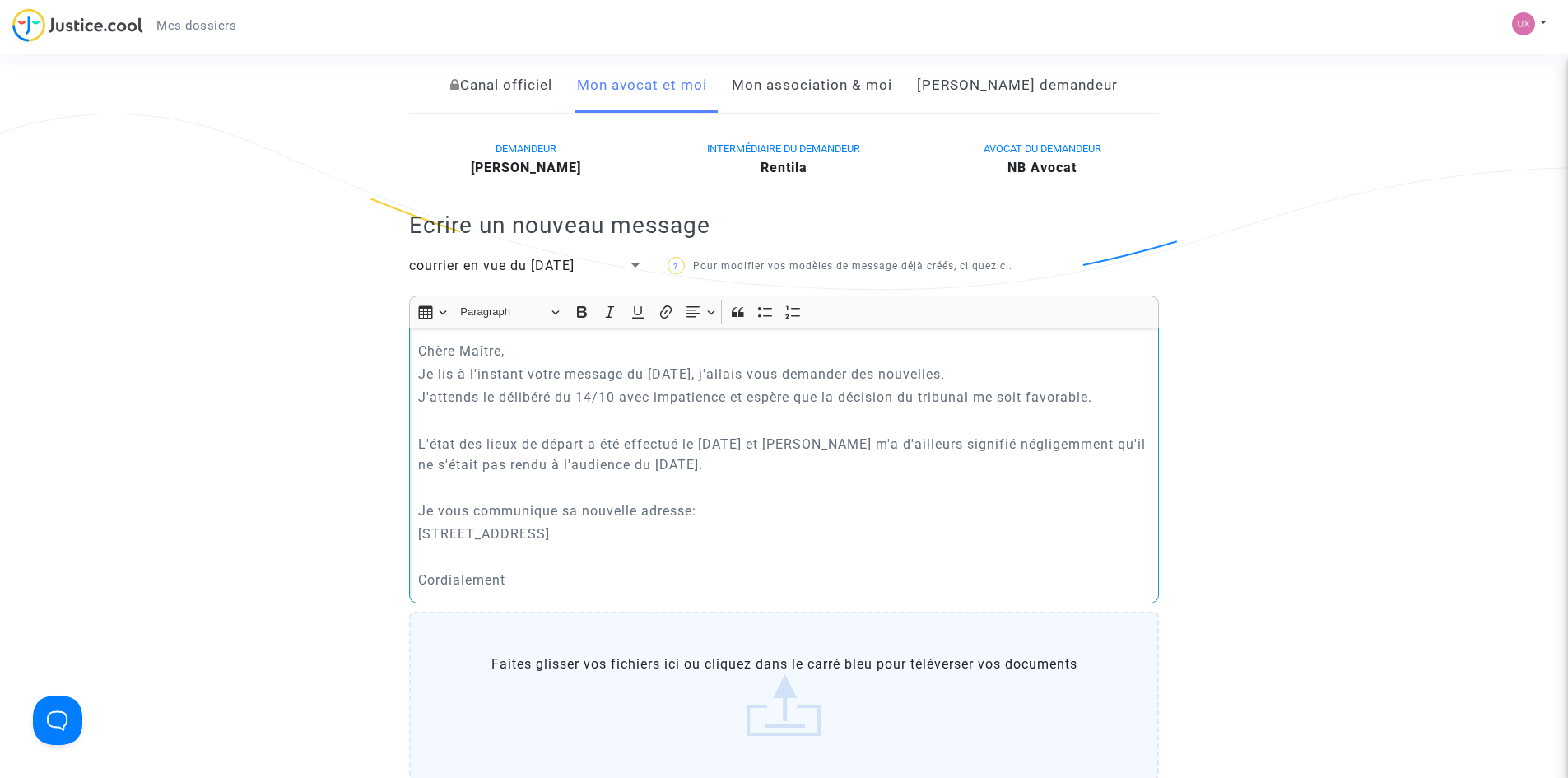
click at [1025, 407] on p "J'attends le délibéré du 14/10 avec impatience et espère que la décision du tri…" at bounding box center [785, 398] width 733 height 21
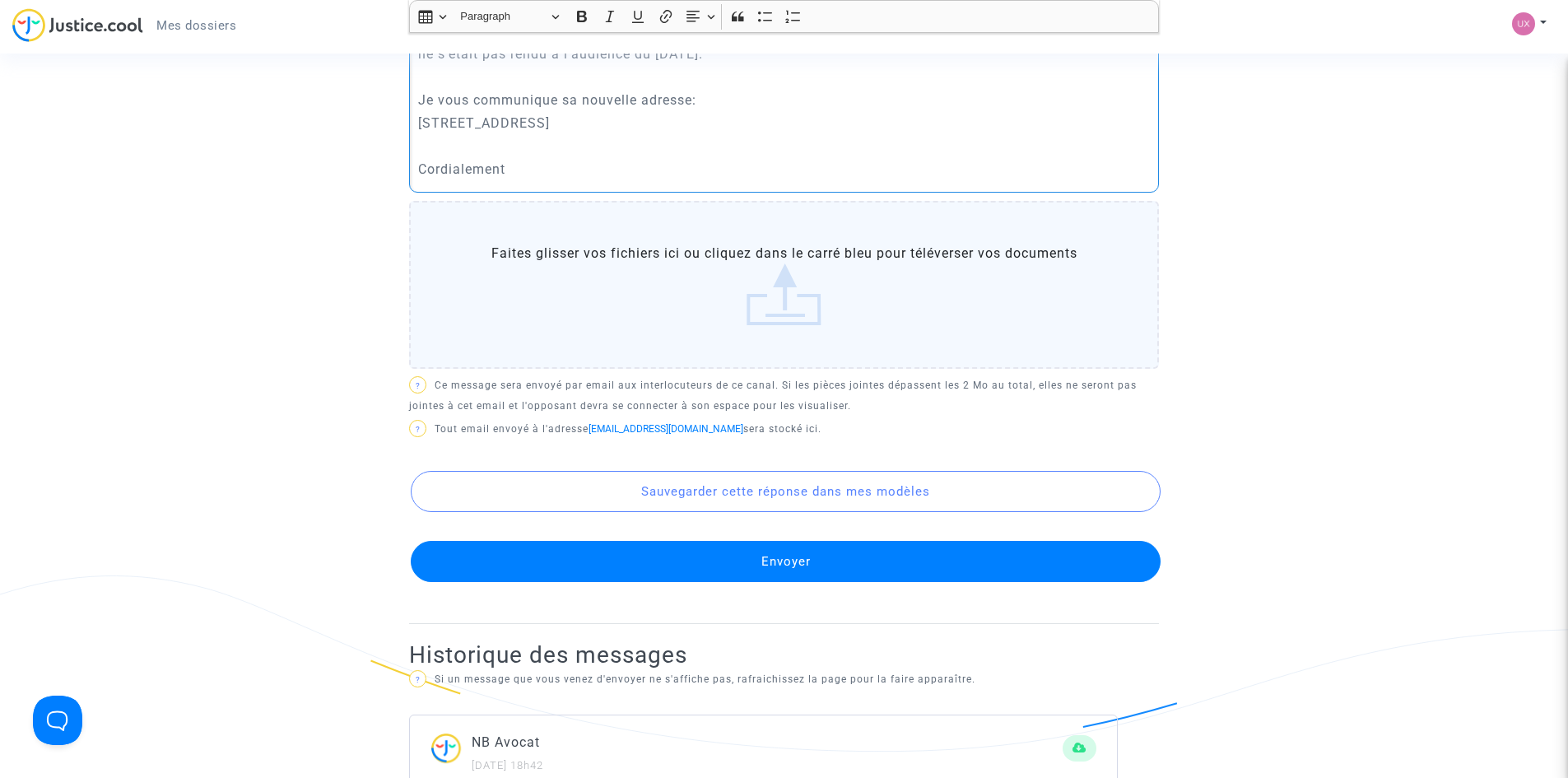
scroll to position [741, 0]
click at [786, 511] on button "Sauvegarder cette réponse dans mes modèles" at bounding box center [786, 490] width 750 height 41
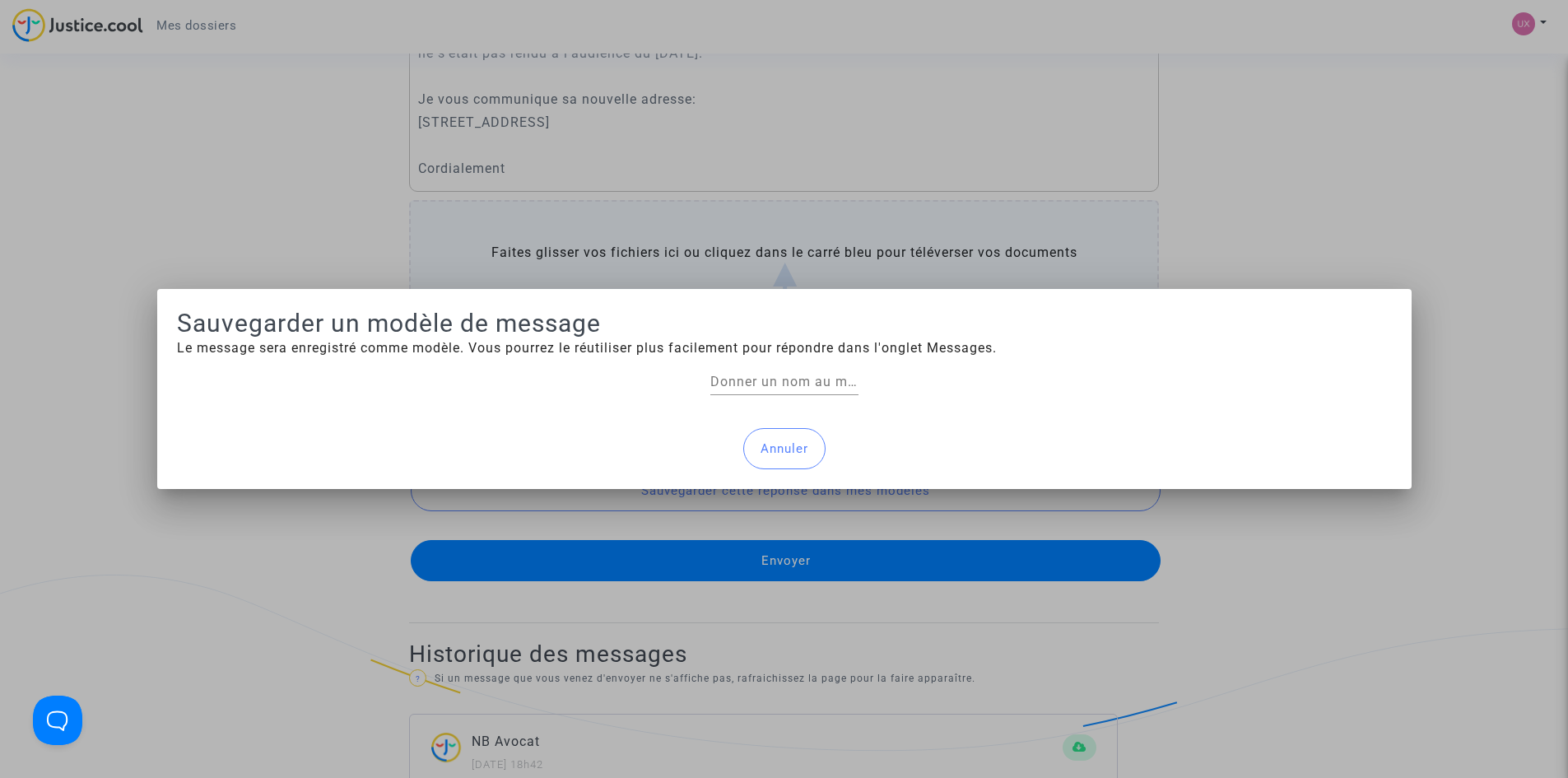
scroll to position [0, 0]
click at [719, 382] on input "Donner un nom au modèle" at bounding box center [785, 381] width 148 height 15
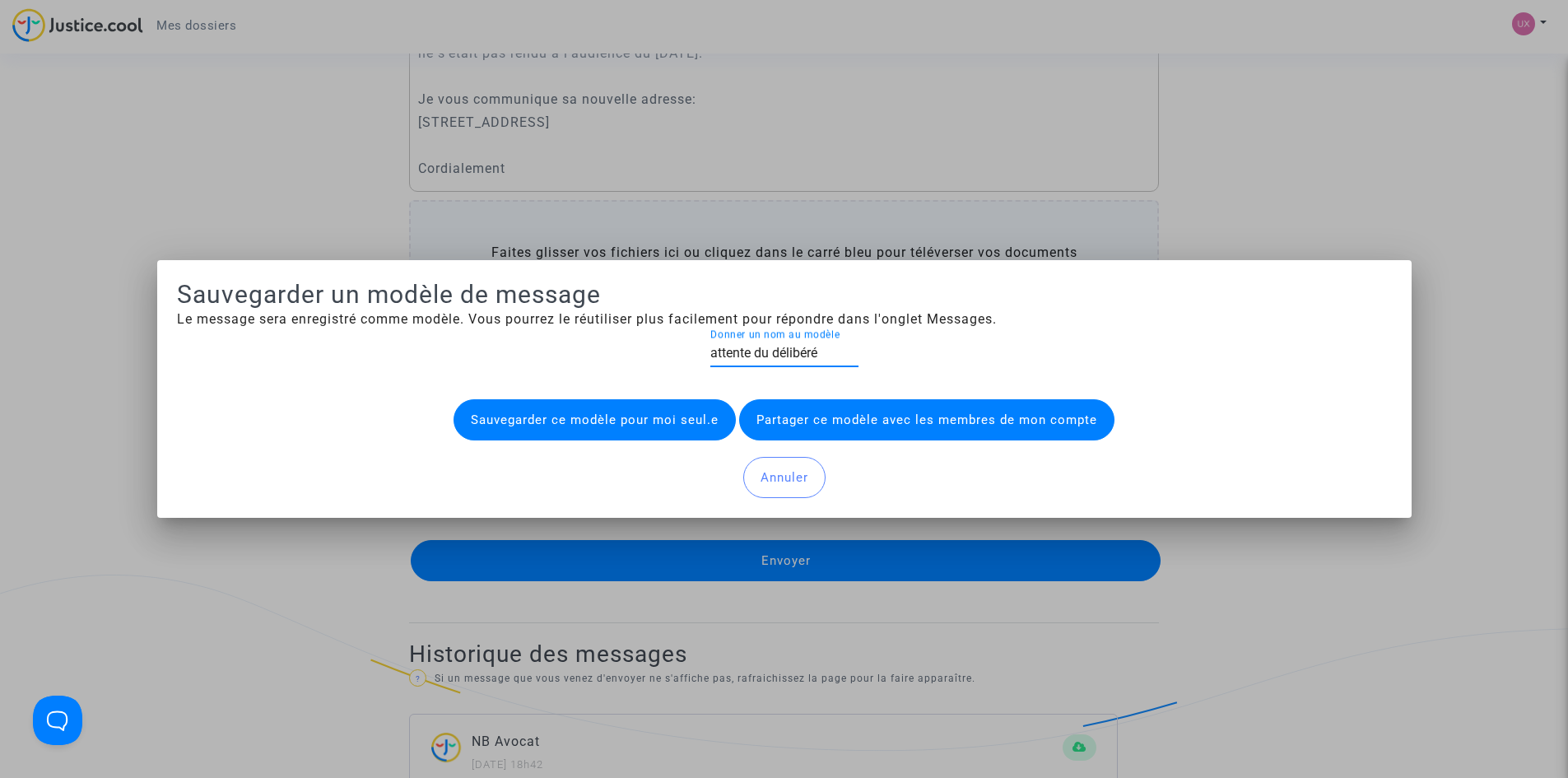
type input "attente du délibéré"
click at [568, 424] on button "Sauvegarder ce modèle pour moi seul.e" at bounding box center [595, 420] width 283 height 41
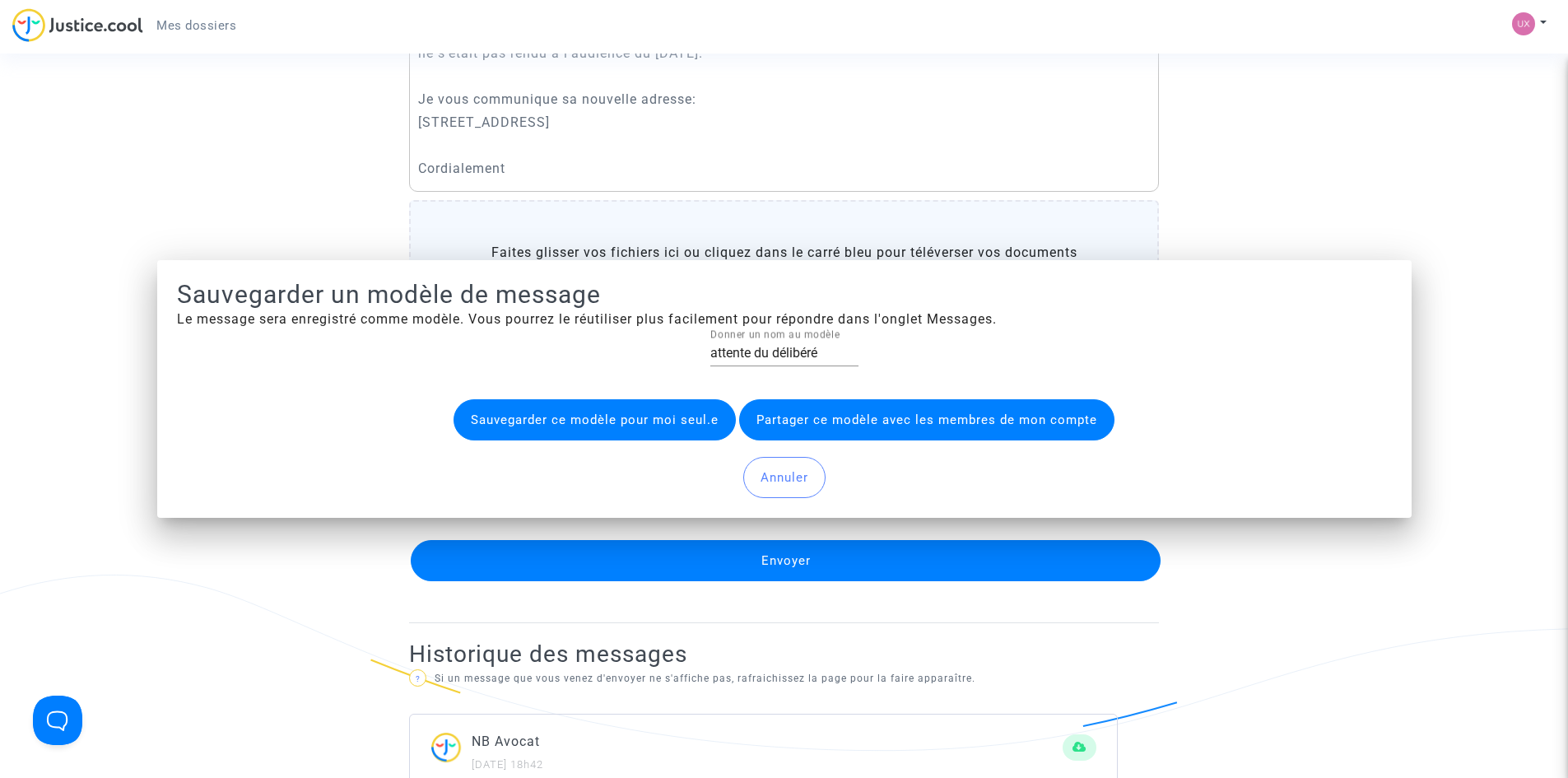
scroll to position [741, 0]
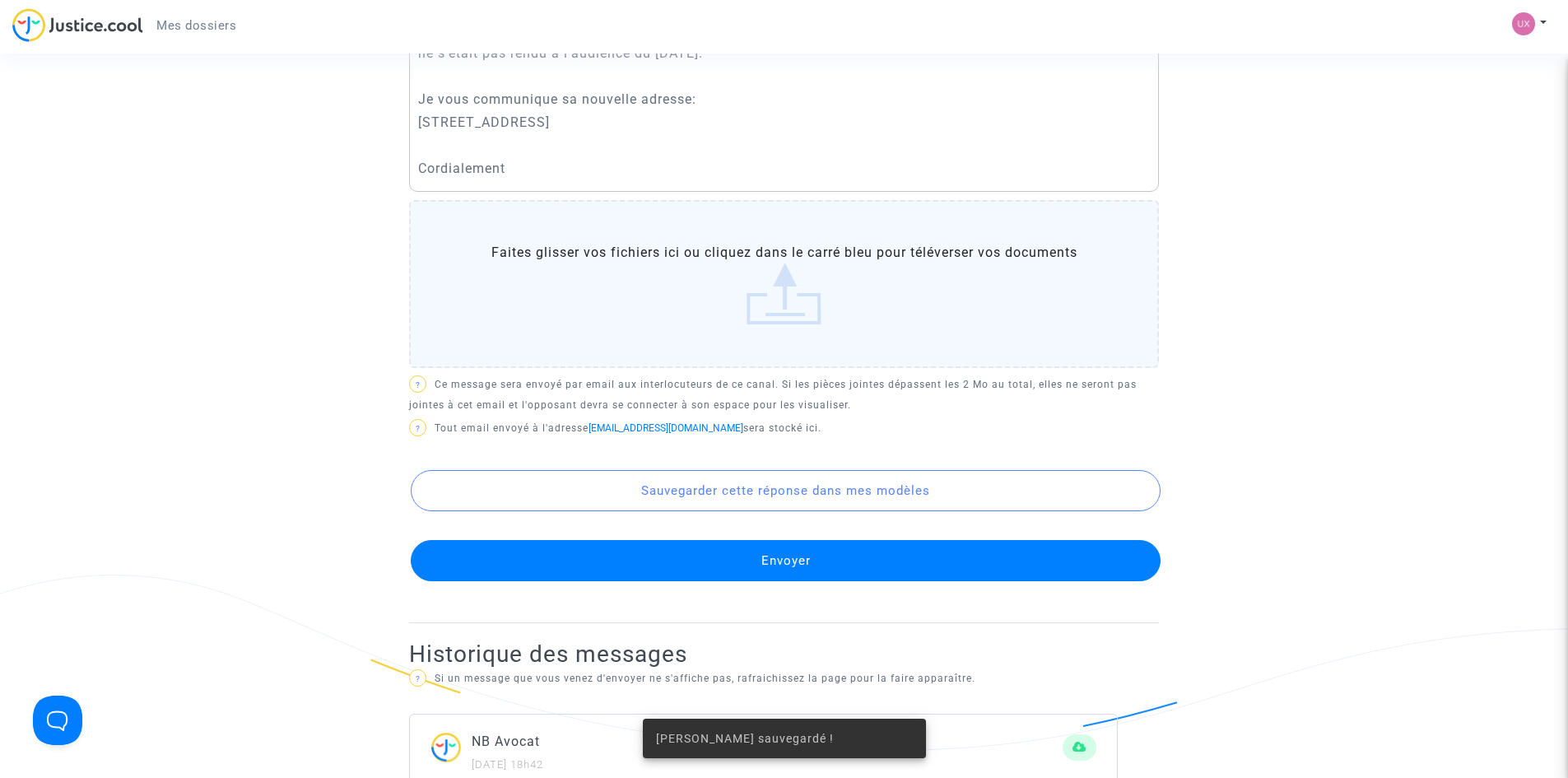
click at [715, 581] on button "Envoyer" at bounding box center [786, 560] width 750 height 41
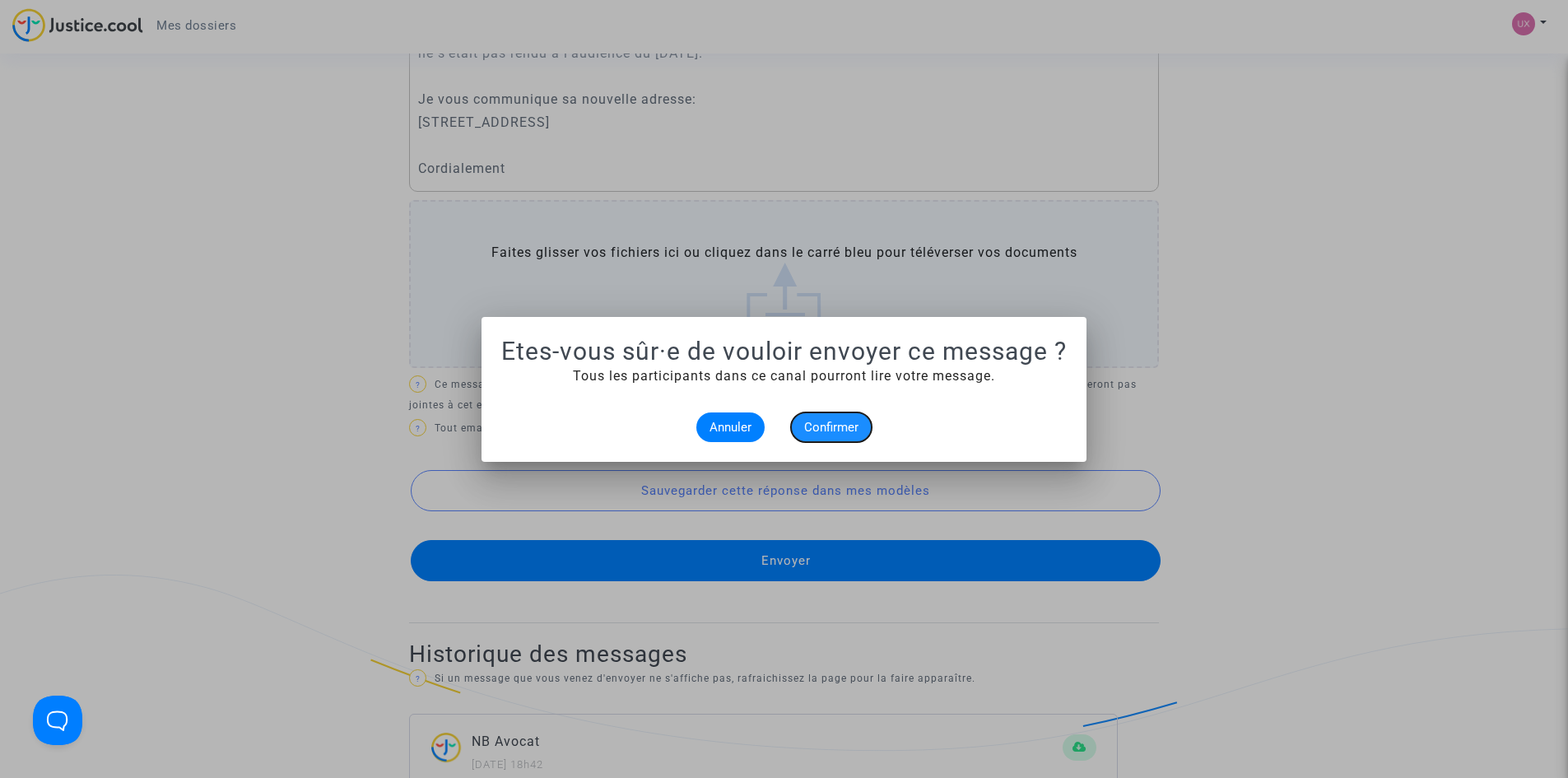
click at [824, 422] on span "Confirmer" at bounding box center [831, 427] width 54 height 15
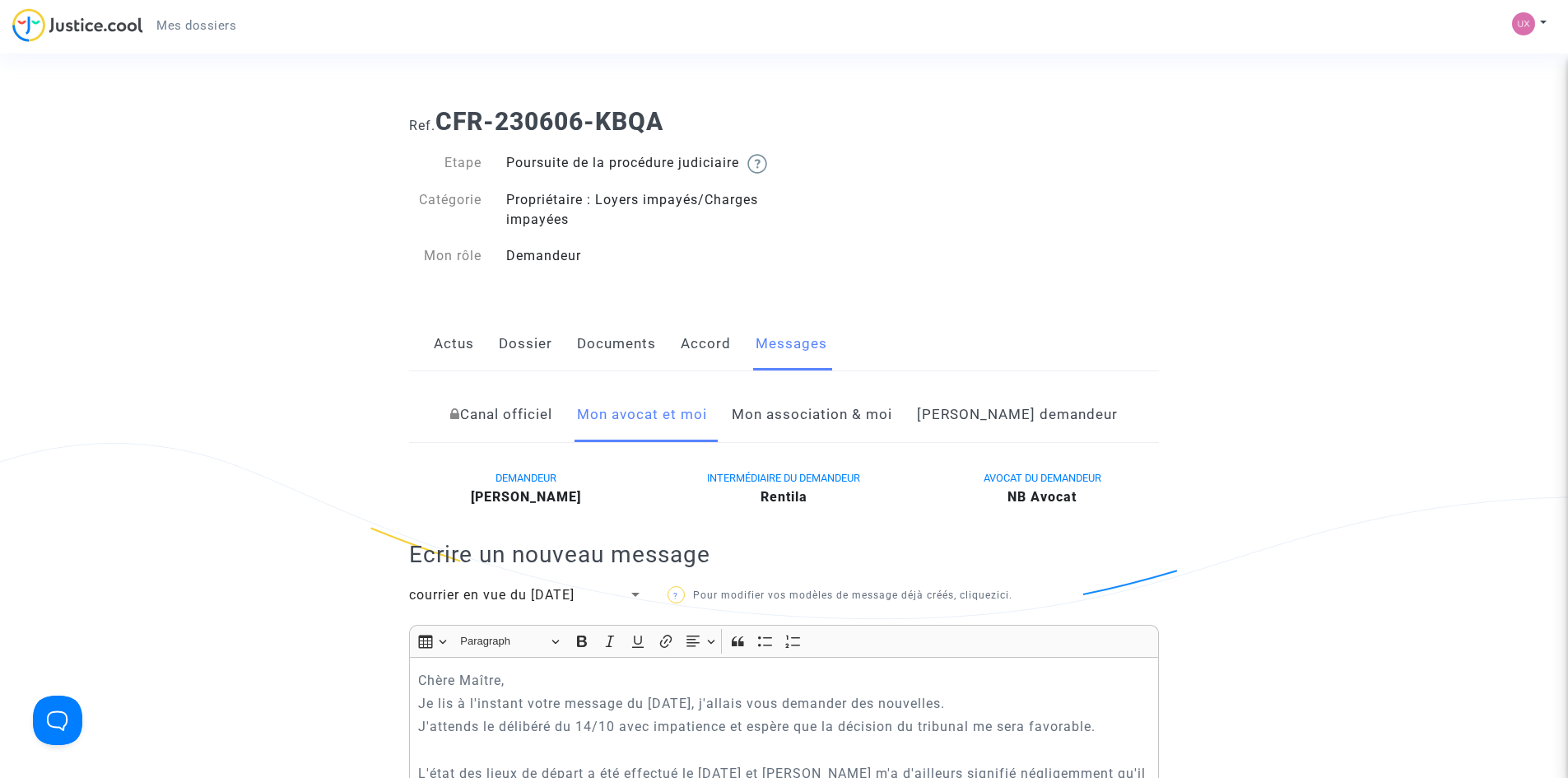
scroll to position [741, 0]
